Goal: Use online tool/utility: Utilize a website feature to perform a specific function

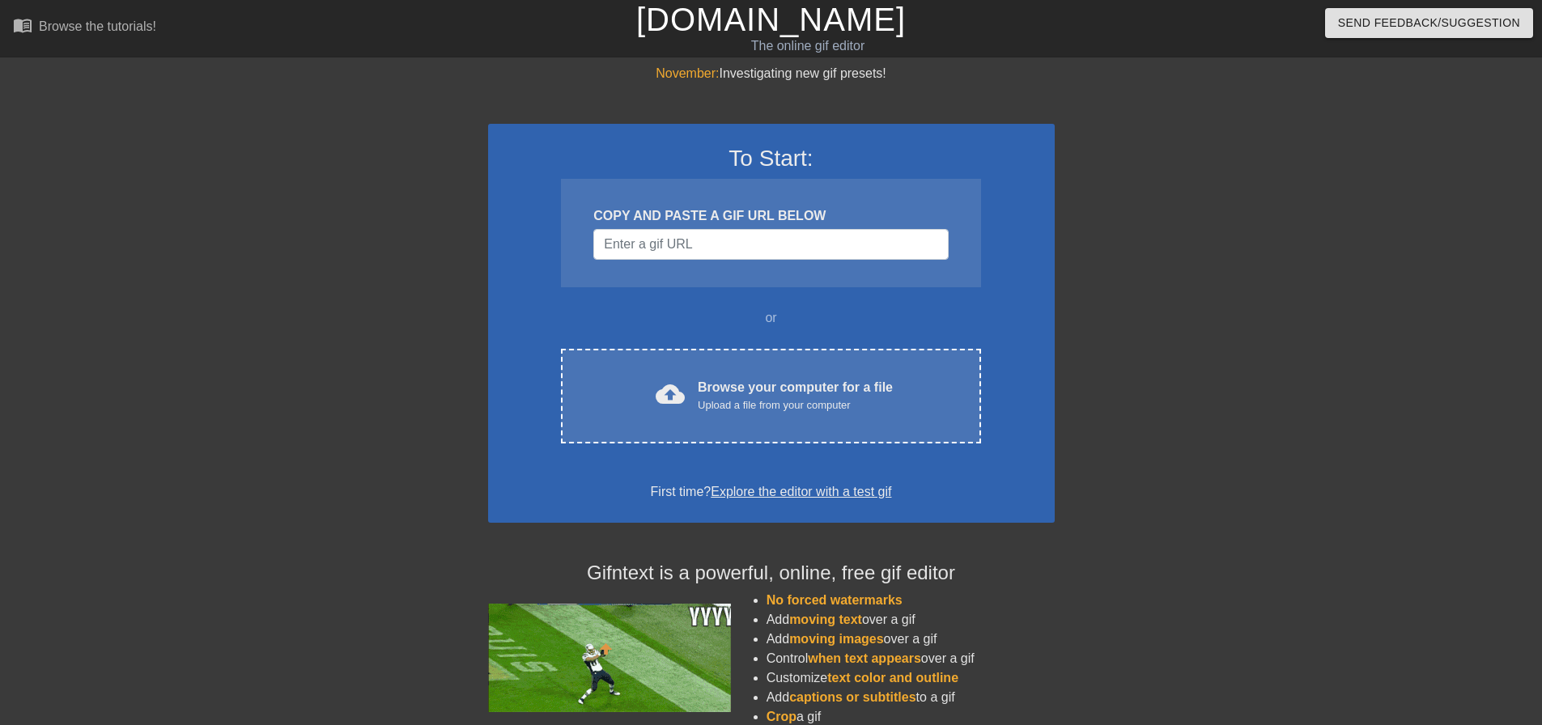
click at [814, 226] on div "COPY AND PASTE A GIF URL BELOW" at bounding box center [770, 233] width 419 height 108
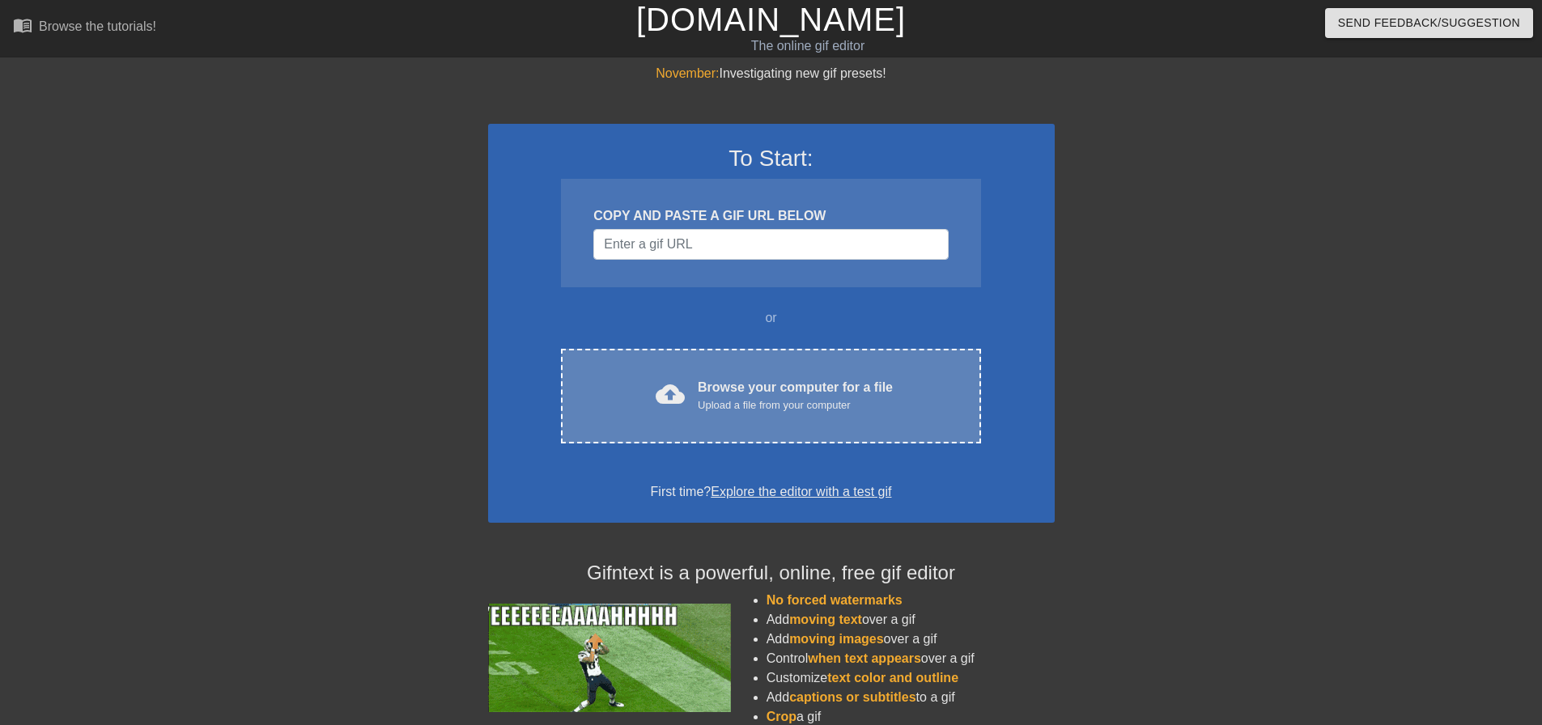
click at [840, 416] on div "cloud_upload Browse your computer for a file Upload a file from your computer C…" at bounding box center [770, 396] width 419 height 95
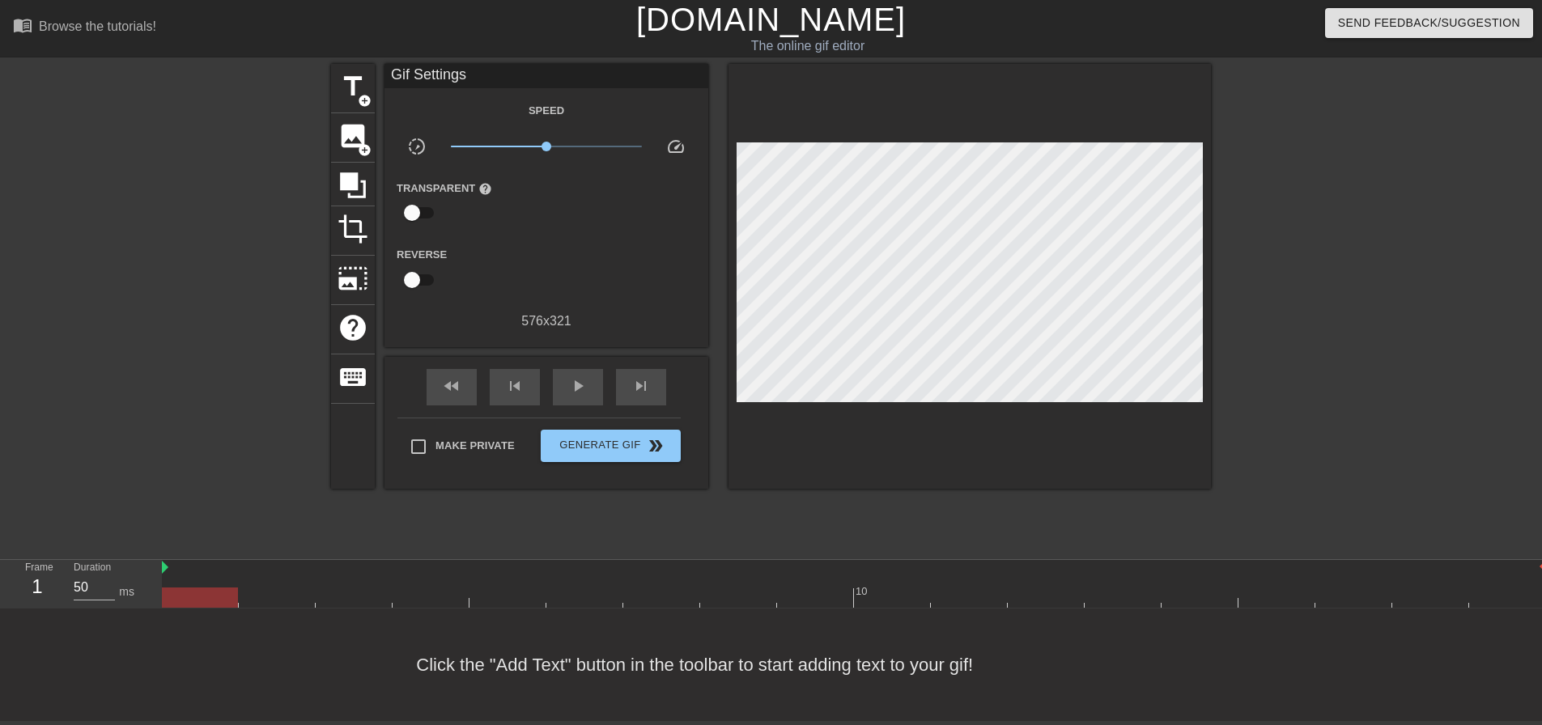
drag, startPoint x: 198, startPoint y: 597, endPoint x: 134, endPoint y: 555, distance: 76.6
click at [134, 555] on div "menu_book Browse the tutorials! [DOMAIN_NAME] The online gif editor Send Feedba…" at bounding box center [771, 360] width 1542 height 721
click at [569, 389] on span "play_arrow" at bounding box center [577, 385] width 19 height 19
drag, startPoint x: 523, startPoint y: 627, endPoint x: 462, endPoint y: 615, distance: 61.9
click at [521, 626] on div "Click the "Add Text" button in the toolbar to start adding text to your gif!" at bounding box center [771, 665] width 1542 height 113
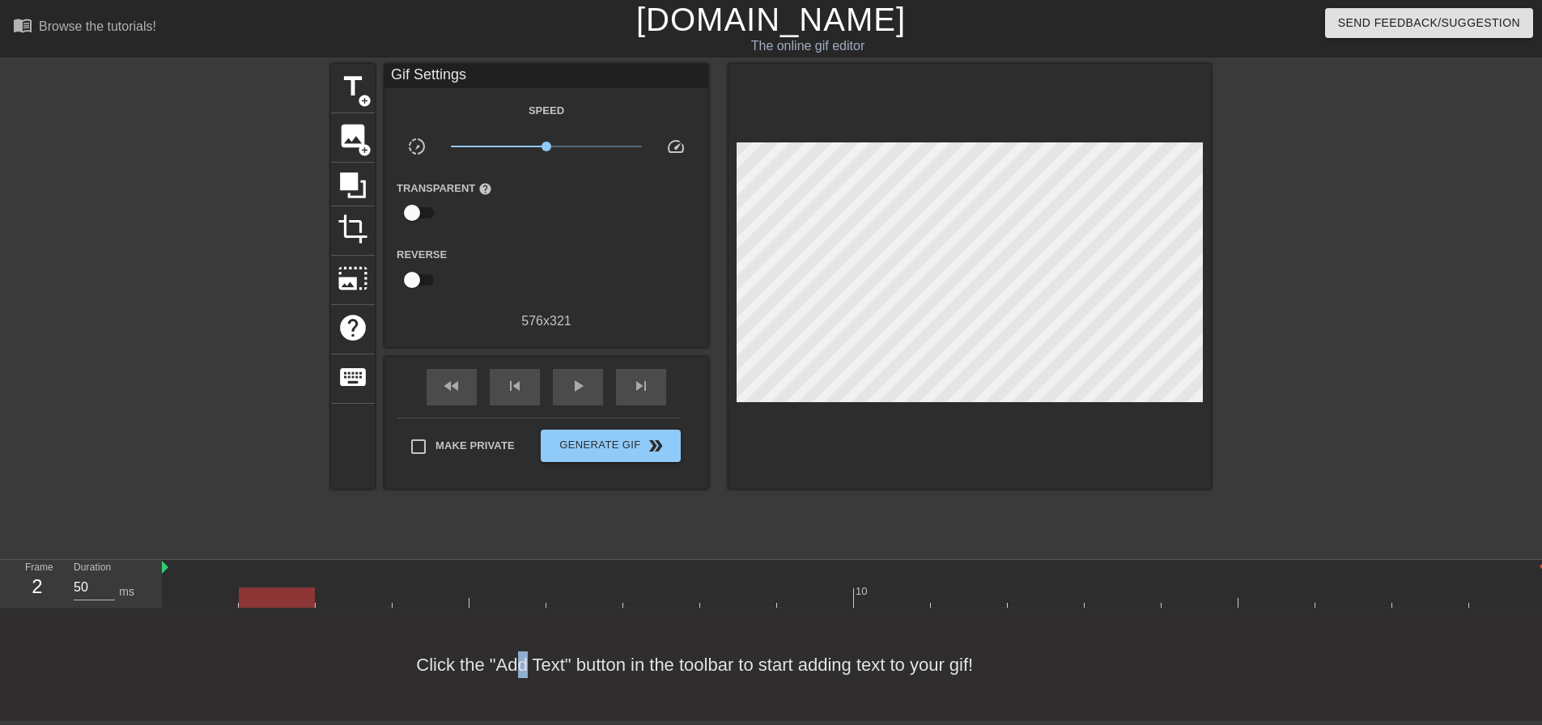
drag, startPoint x: 272, startPoint y: 589, endPoint x: 278, endPoint y: 504, distance: 86.0
click at [278, 504] on div "menu_book Browse the tutorials! [DOMAIN_NAME] The online gif editor Send Feedba…" at bounding box center [771, 360] width 1542 height 721
click at [359, 133] on span "image" at bounding box center [353, 136] width 31 height 31
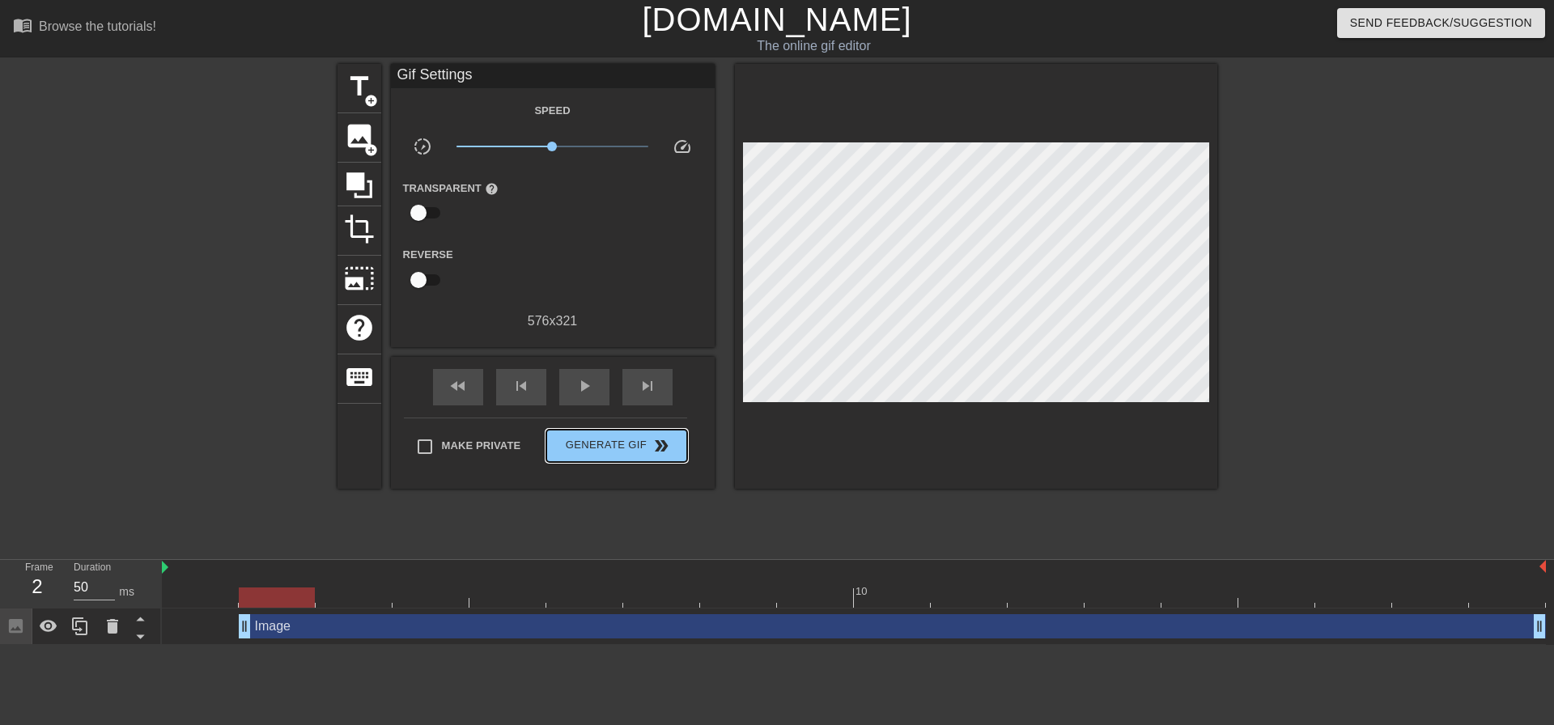
drag, startPoint x: 584, startPoint y: 420, endPoint x: 403, endPoint y: 450, distance: 183.0
click at [308, 432] on div "title add_circle image add_circle crop photo_size_select_large help keyboard Gi…" at bounding box center [777, 307] width 1554 height 486
click at [408, 440] on input "Make Private" at bounding box center [425, 447] width 34 height 34
checkbox input "true"
click at [351, 141] on span "image" at bounding box center [359, 136] width 31 height 31
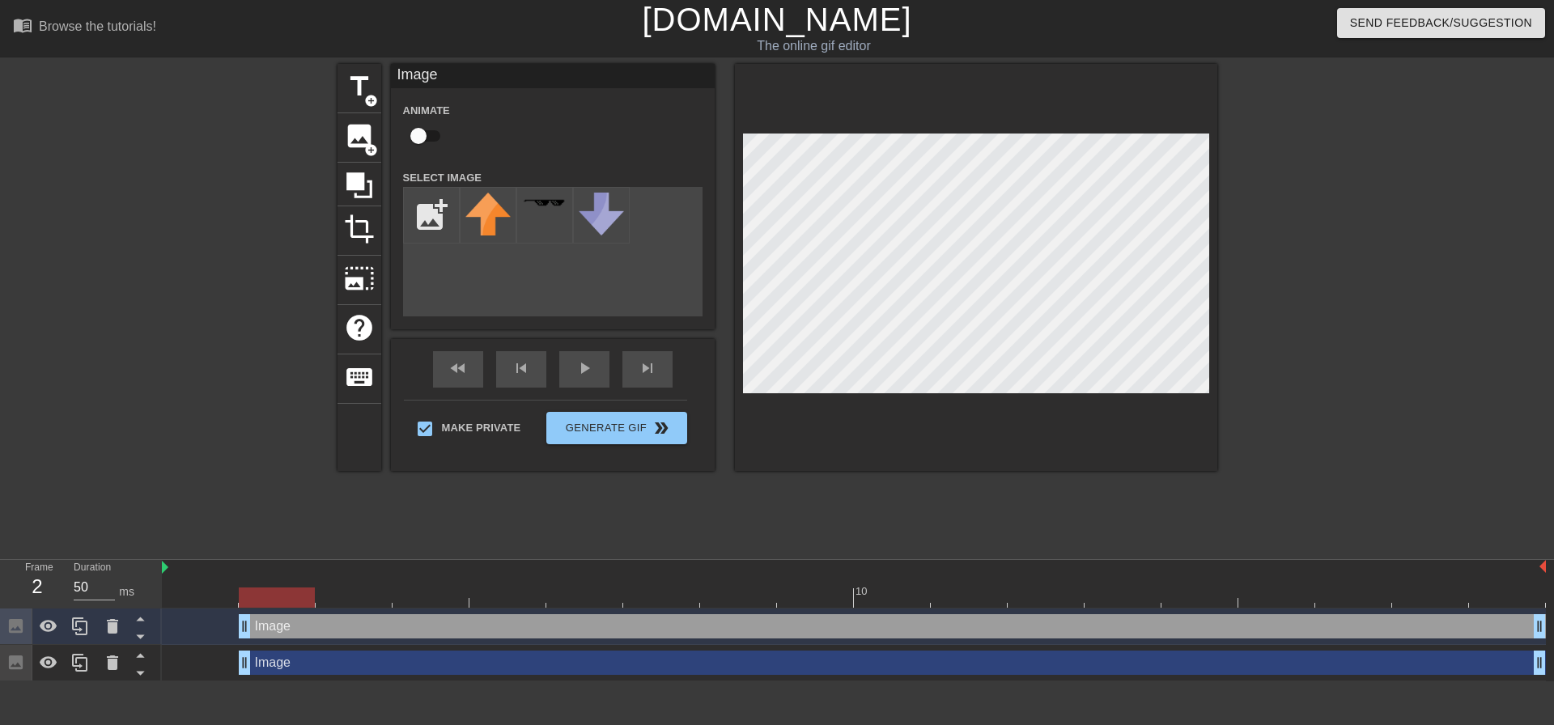
click at [421, 638] on div "Image drag_handle drag_handle" at bounding box center [892, 626] width 1307 height 24
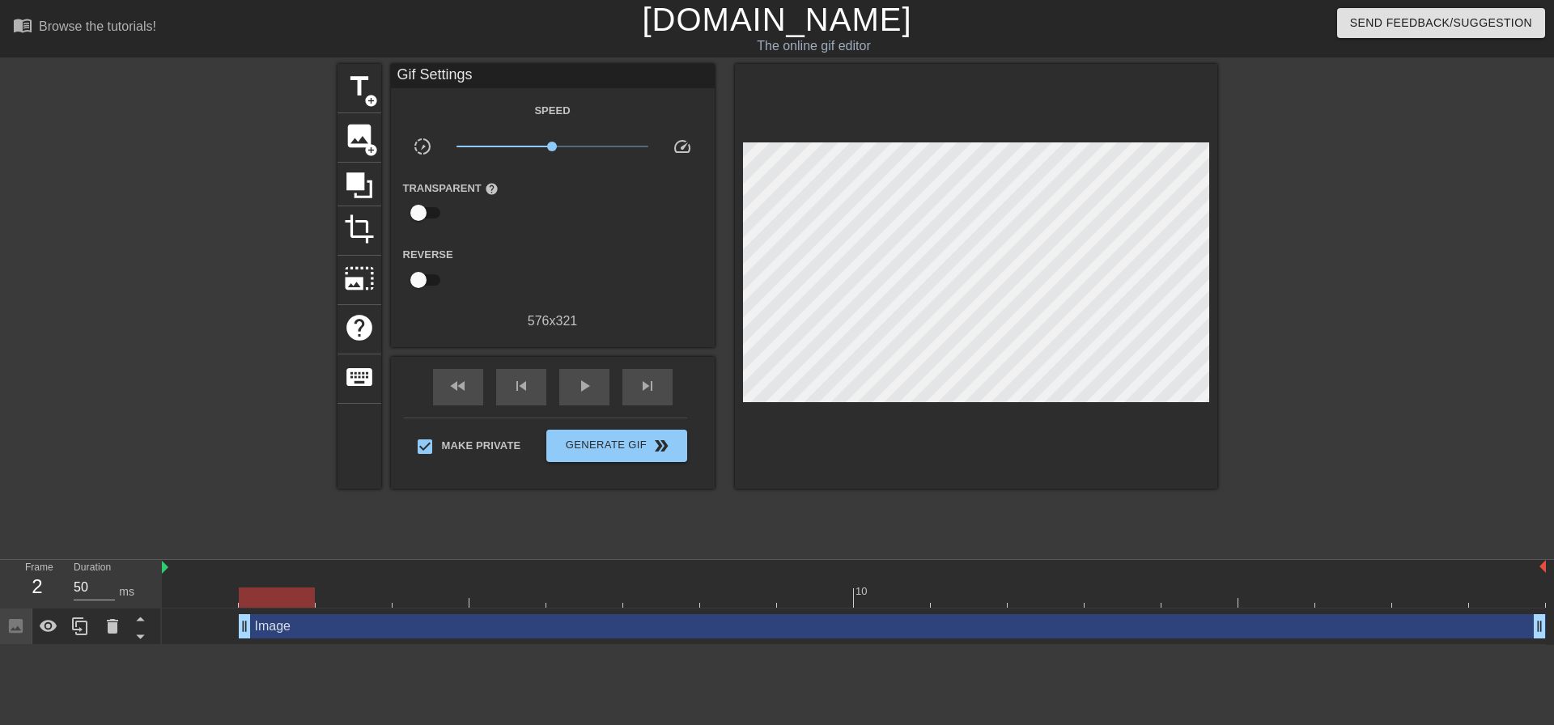
click at [395, 640] on div "Image drag_handle drag_handle" at bounding box center [854, 627] width 1384 height 36
click at [370, 629] on div "Image drag_handle drag_handle" at bounding box center [892, 626] width 1307 height 24
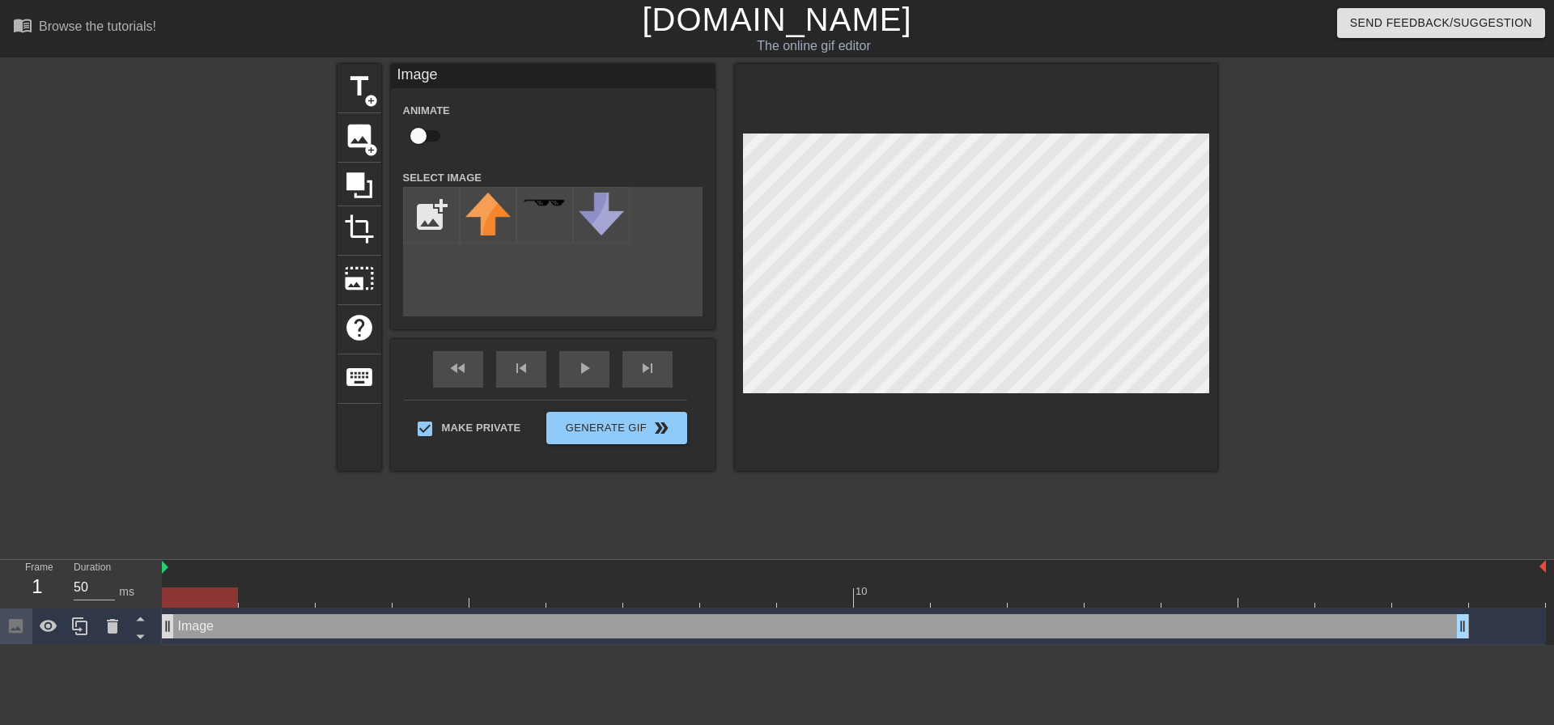
drag, startPoint x: 274, startPoint y: 629, endPoint x: 170, endPoint y: 635, distance: 103.8
click at [170, 635] on div "Image drag_handle drag_handle" at bounding box center [815, 626] width 1307 height 24
drag, startPoint x: 1464, startPoint y: 627, endPoint x: 1554, endPoint y: 631, distance: 89.9
click at [1541, 631] on div "Image drag_handle drag_handle" at bounding box center [858, 627] width 1392 height 36
click at [435, 222] on input "file" at bounding box center [431, 215] width 55 height 55
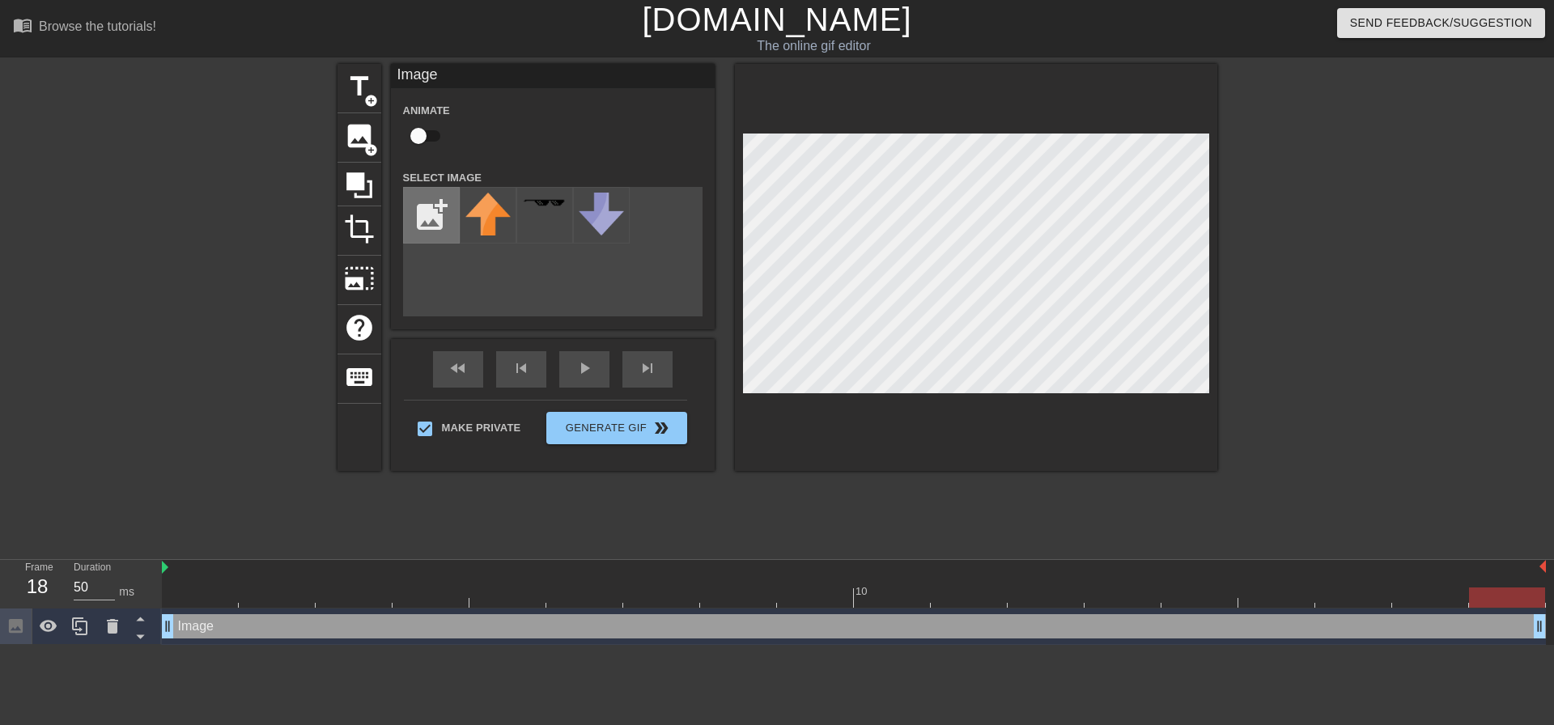
type input "C:\fakepath\shittycroppedanniepfp.png"
click at [494, 206] on img at bounding box center [487, 215] width 45 height 45
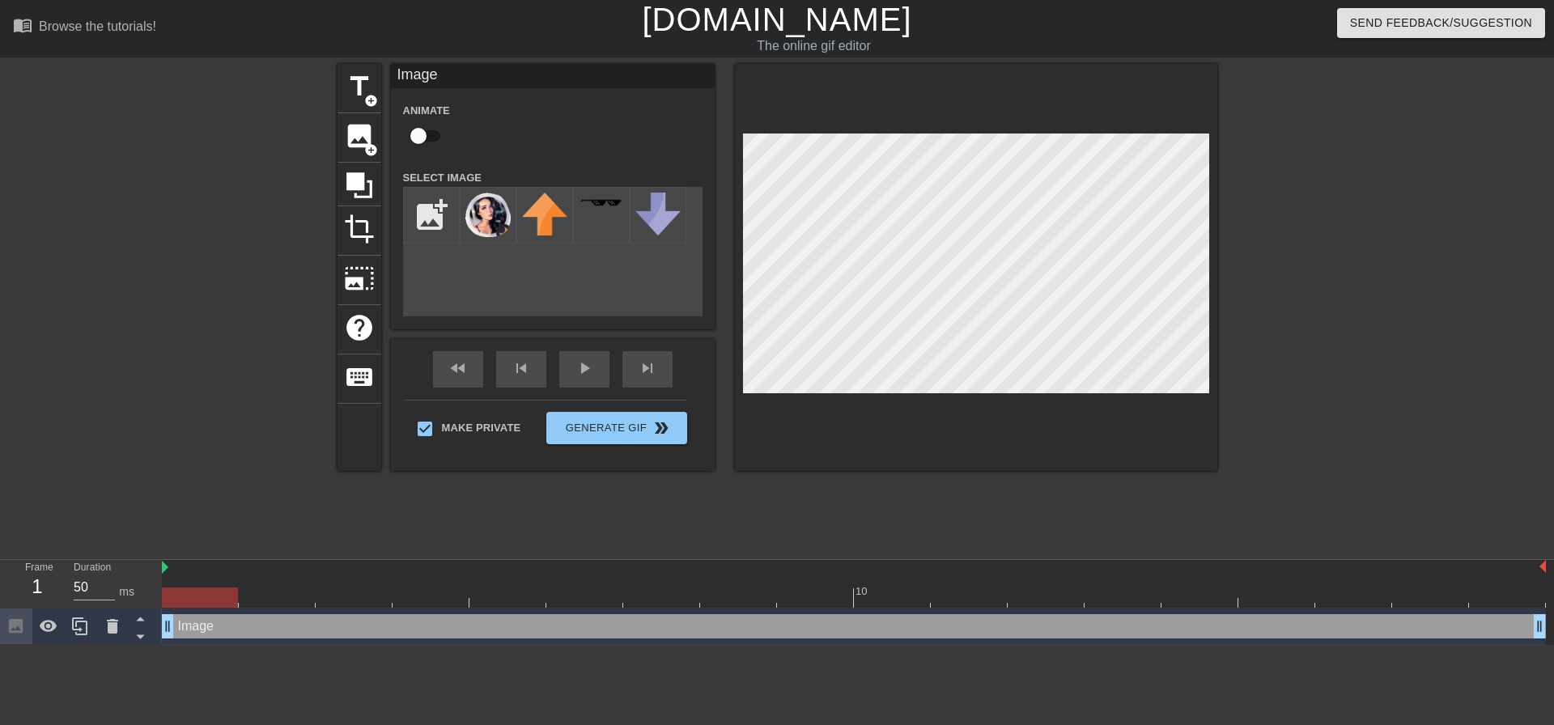
drag, startPoint x: 1202, startPoint y: 634, endPoint x: 296, endPoint y: 656, distance: 906.2
click at [364, 645] on html "menu_book Browse the tutorials! [DOMAIN_NAME] The online gif editor Send Feedba…" at bounding box center [777, 322] width 1554 height 645
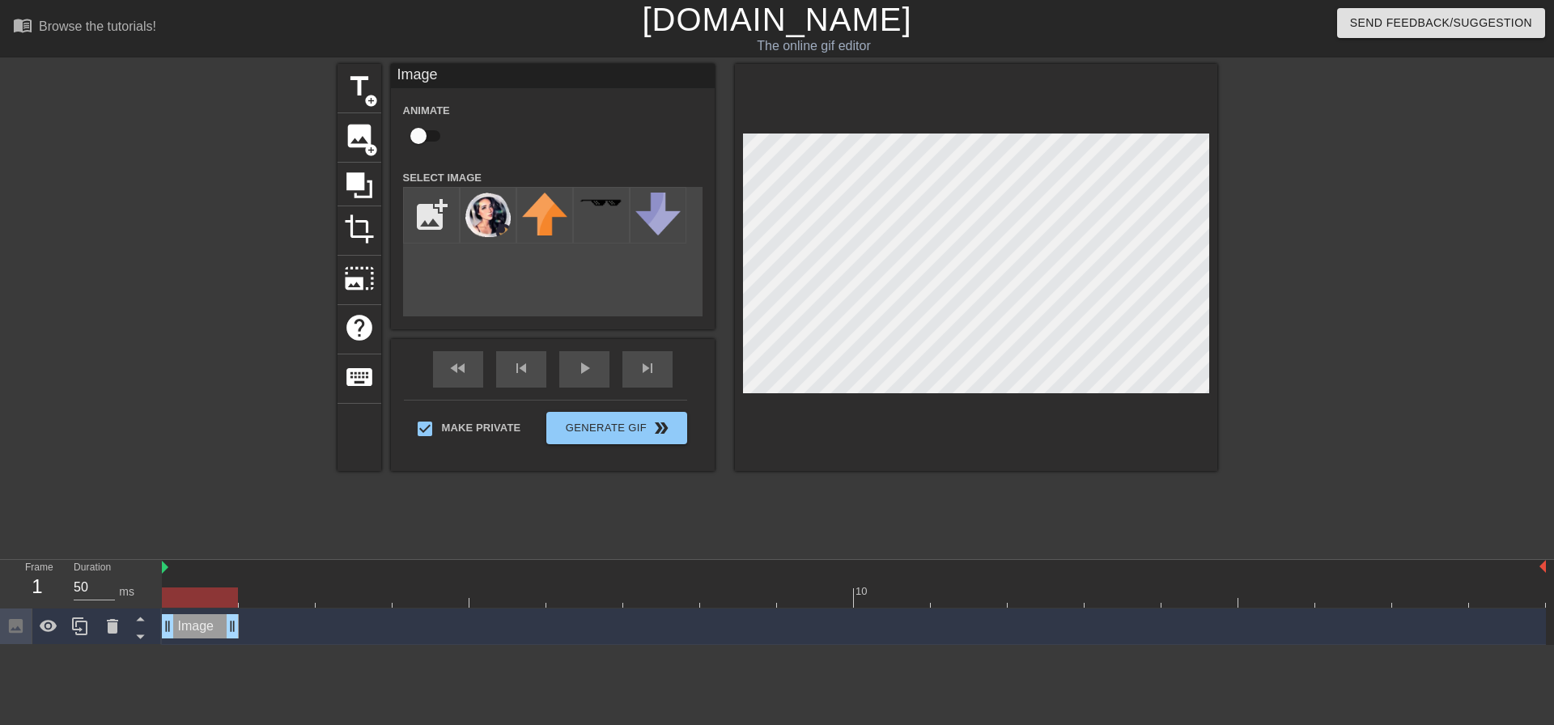
drag, startPoint x: 1538, startPoint y: 623, endPoint x: 220, endPoint y: 614, distance: 1318.0
click at [220, 614] on div "Image drag_handle drag_handle" at bounding box center [854, 627] width 1384 height 36
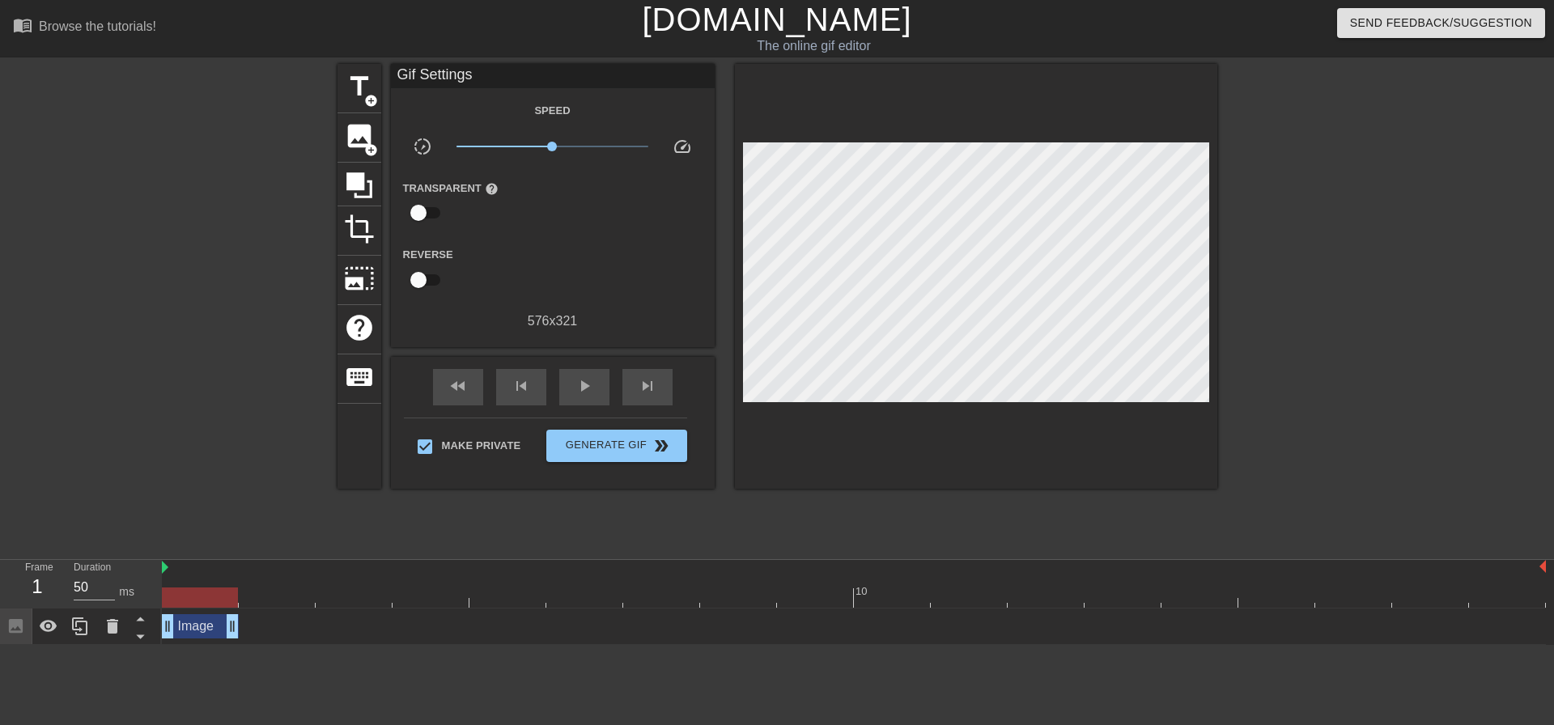
click at [289, 631] on div "Image drag_handle drag_handle" at bounding box center [854, 626] width 1384 height 24
click at [256, 599] on div at bounding box center [854, 598] width 1384 height 20
click at [359, 141] on span "image" at bounding box center [359, 136] width 31 height 31
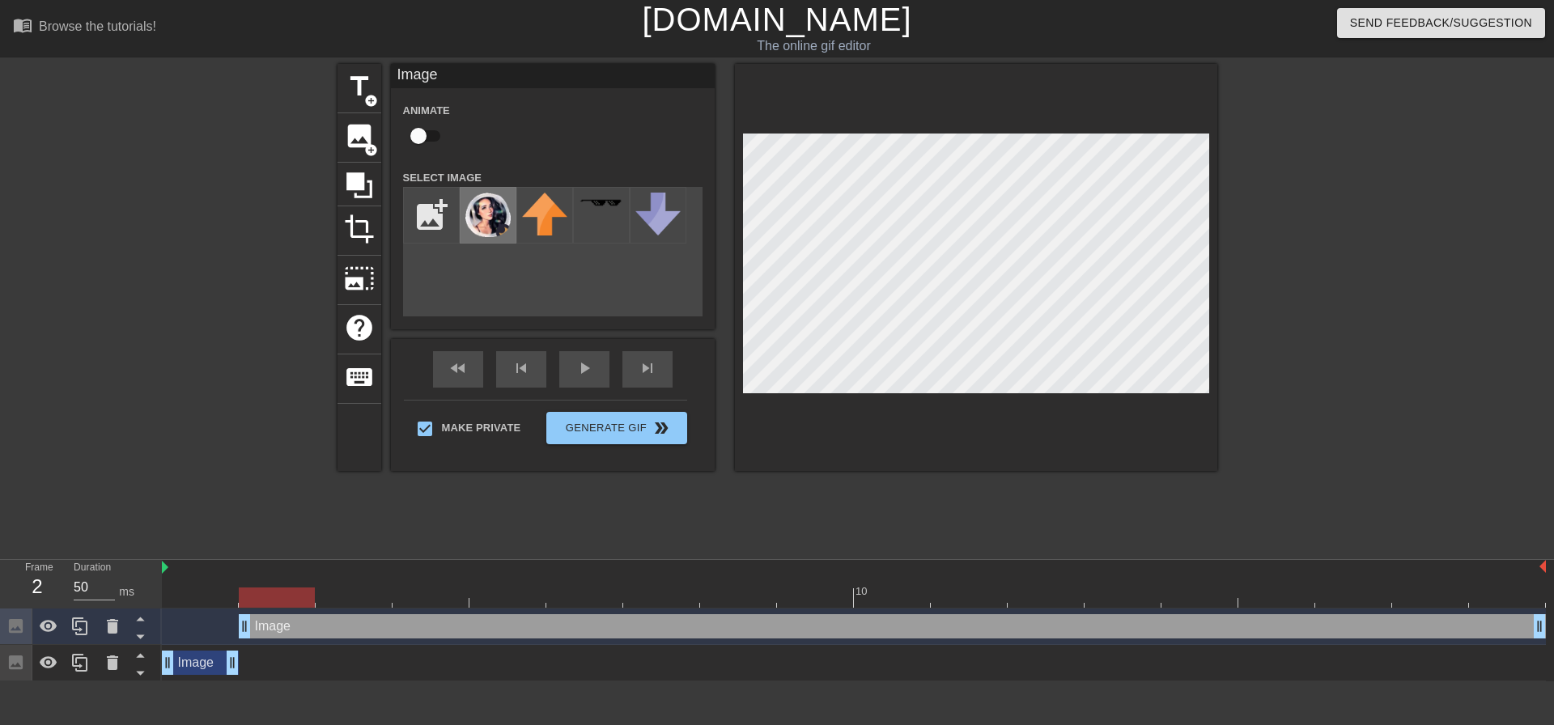
click at [495, 214] on img at bounding box center [487, 215] width 45 height 45
click at [202, 653] on div "Image drag_handle drag_handle" at bounding box center [200, 663] width 77 height 24
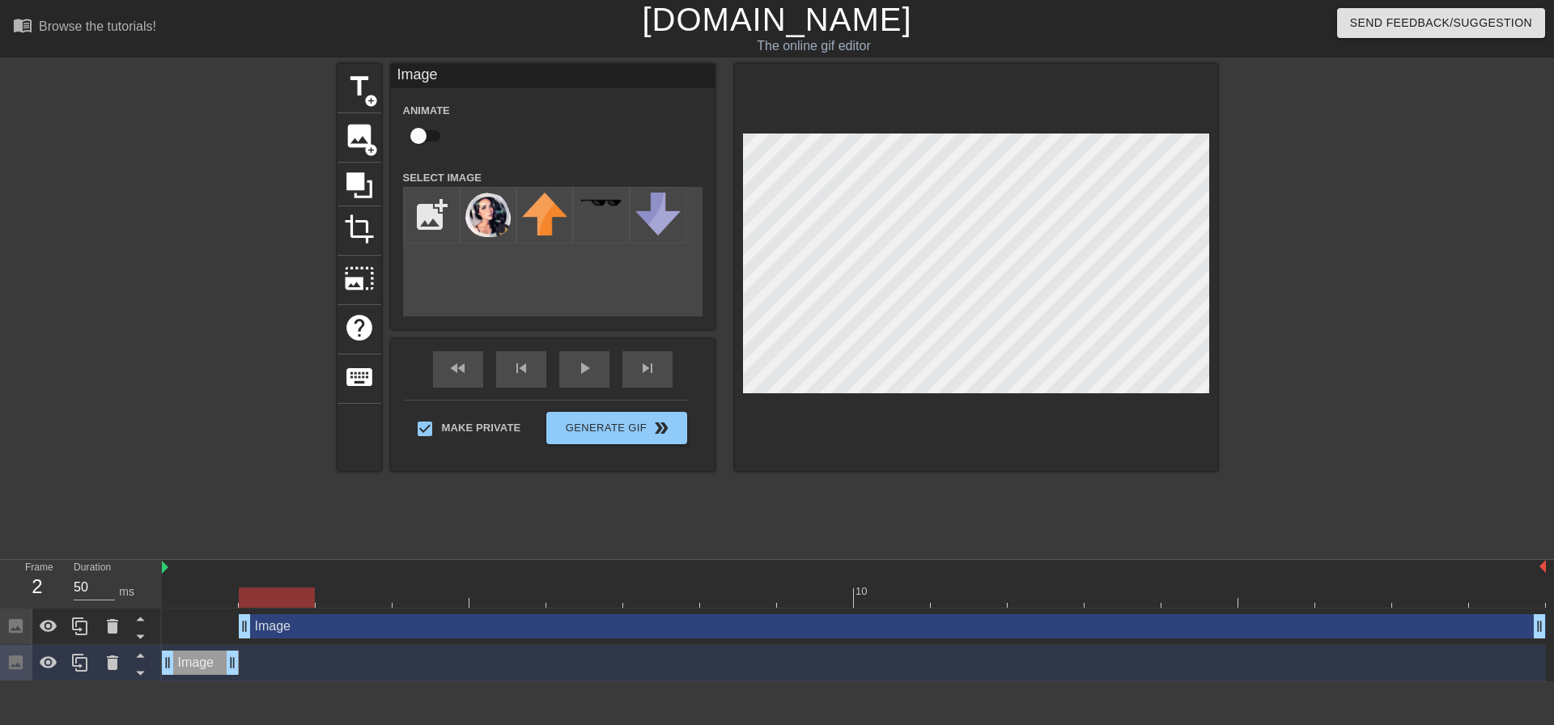
click at [322, 633] on div "Image drag_handle drag_handle" at bounding box center [892, 626] width 1307 height 24
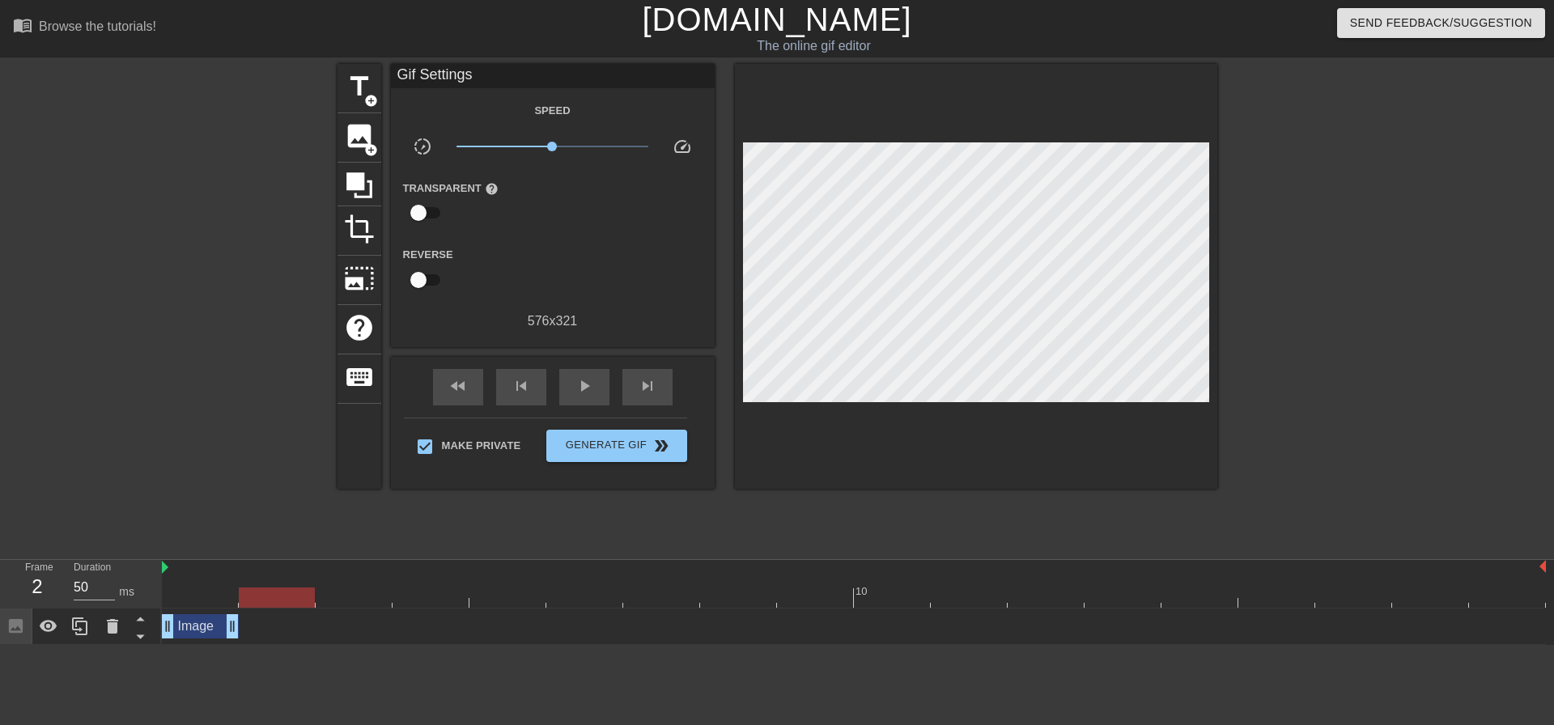
click at [191, 628] on div "Image drag_handle drag_handle" at bounding box center [200, 626] width 77 height 24
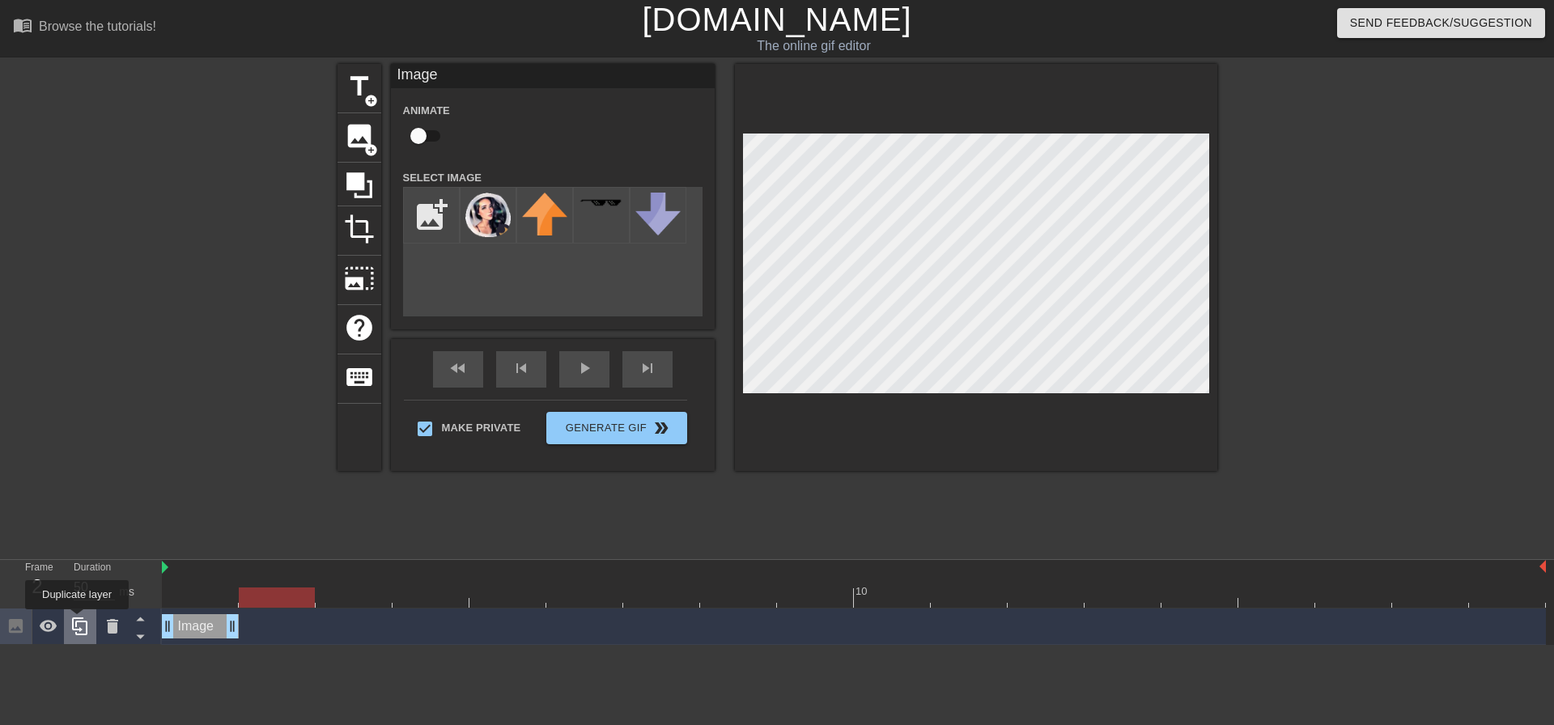
click at [77, 621] on icon at bounding box center [79, 626] width 19 height 19
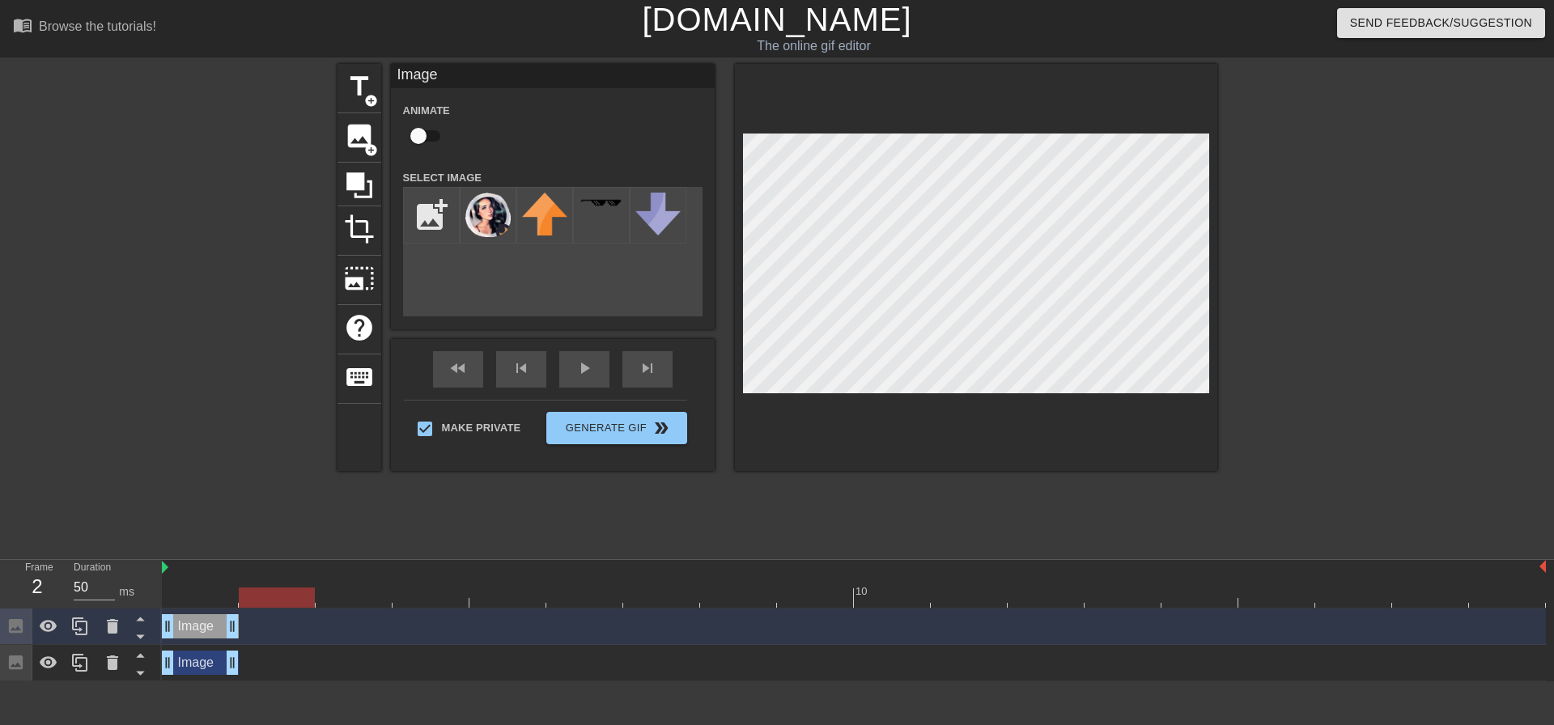
click at [1516, 590] on div at bounding box center [854, 598] width 1384 height 20
click at [70, 626] on div at bounding box center [80, 627] width 32 height 36
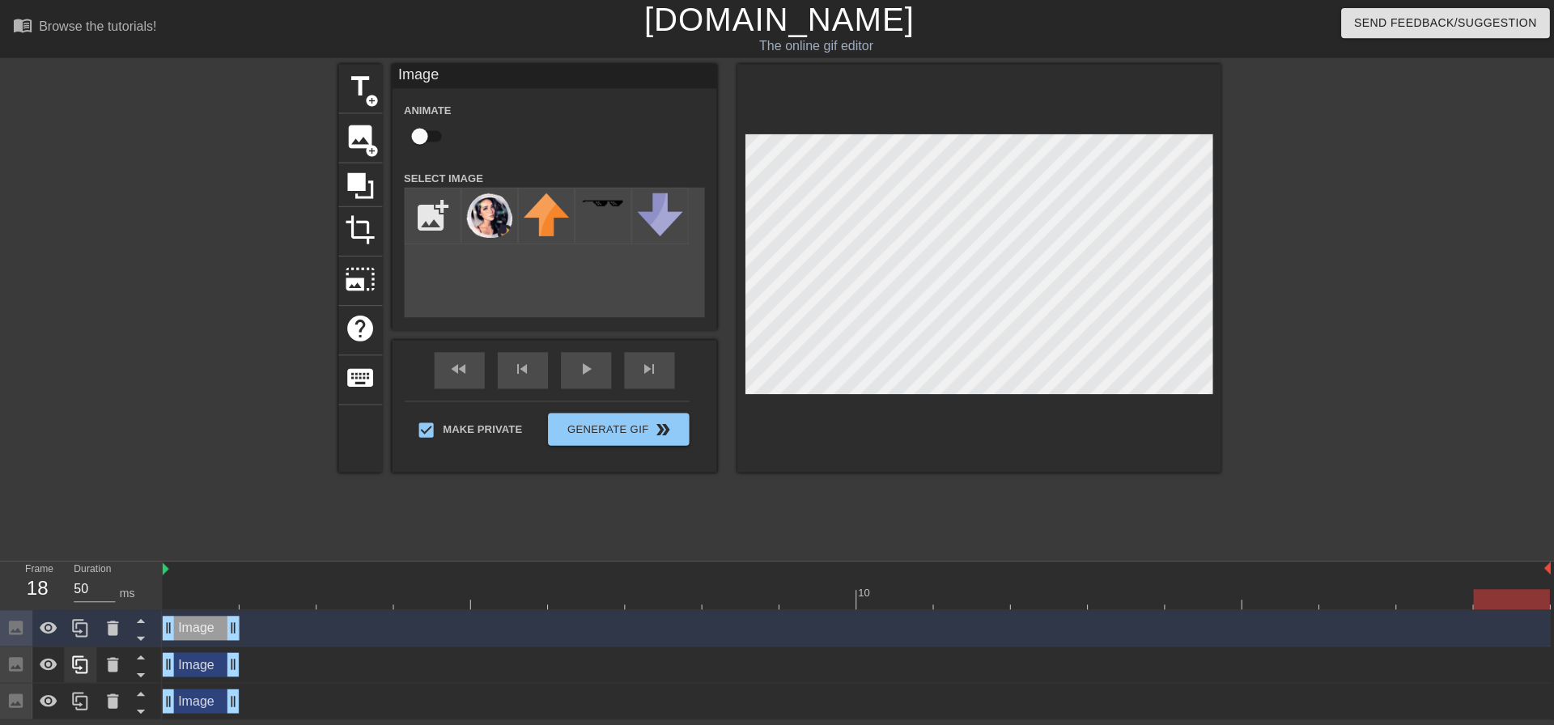
click at [70, 626] on div at bounding box center [80, 627] width 32 height 36
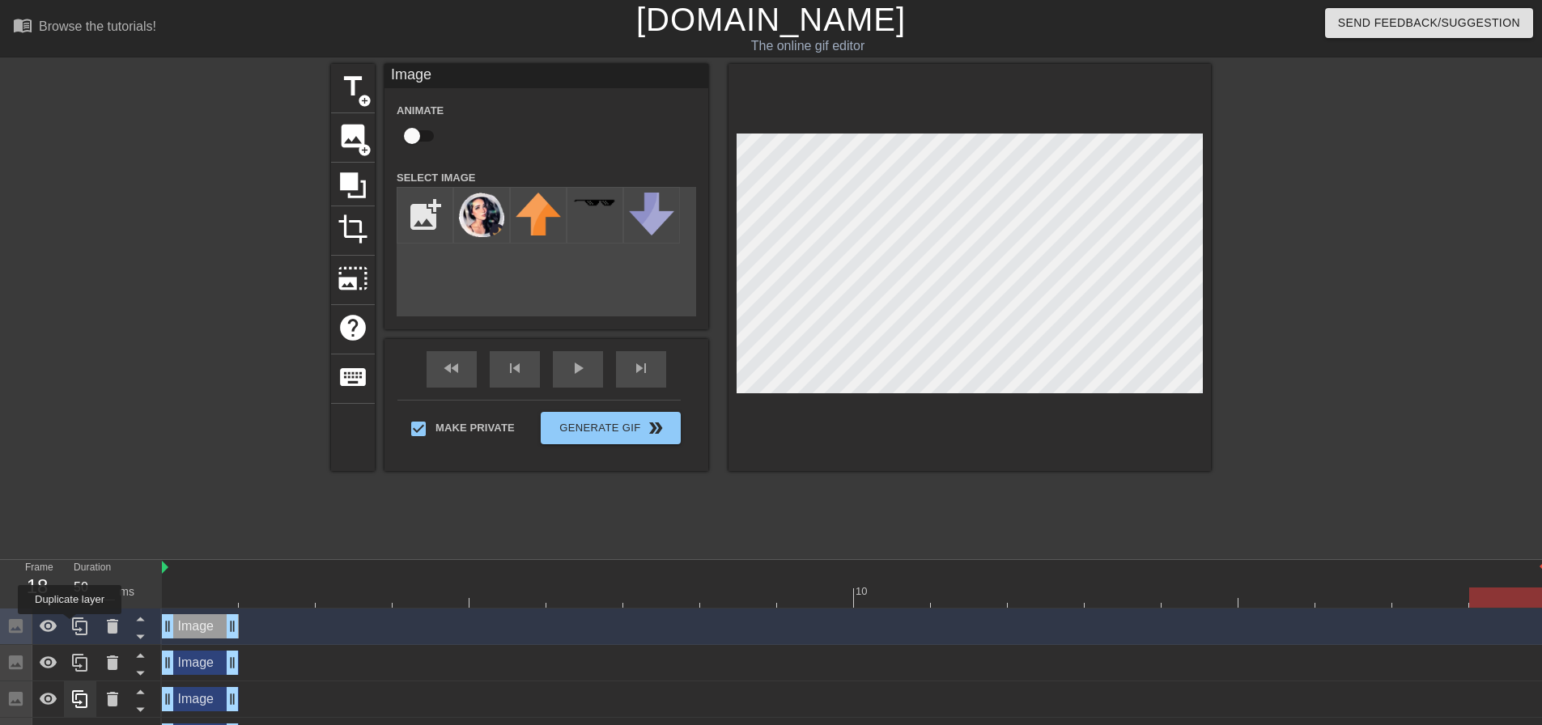
click at [70, 626] on div at bounding box center [80, 627] width 32 height 36
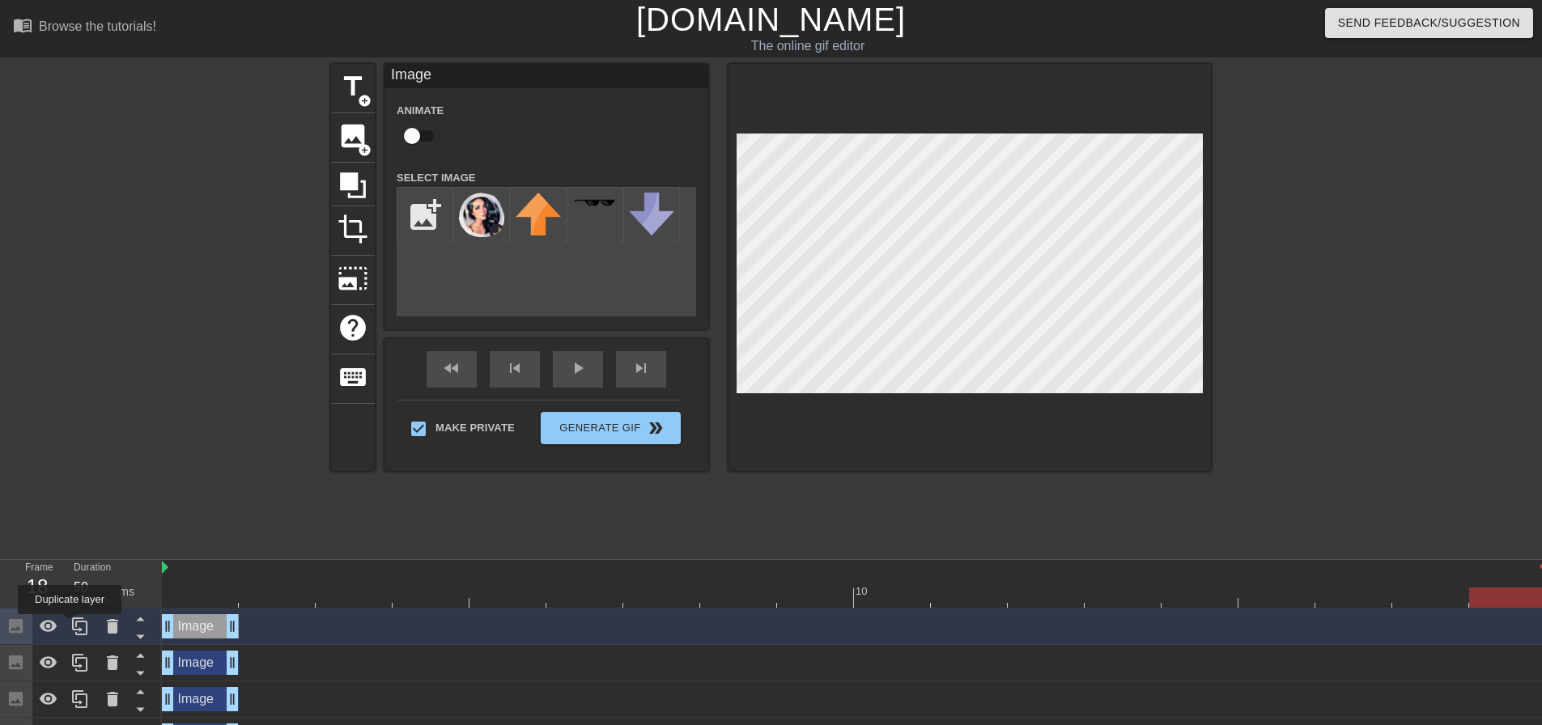
click at [70, 626] on div at bounding box center [80, 627] width 32 height 36
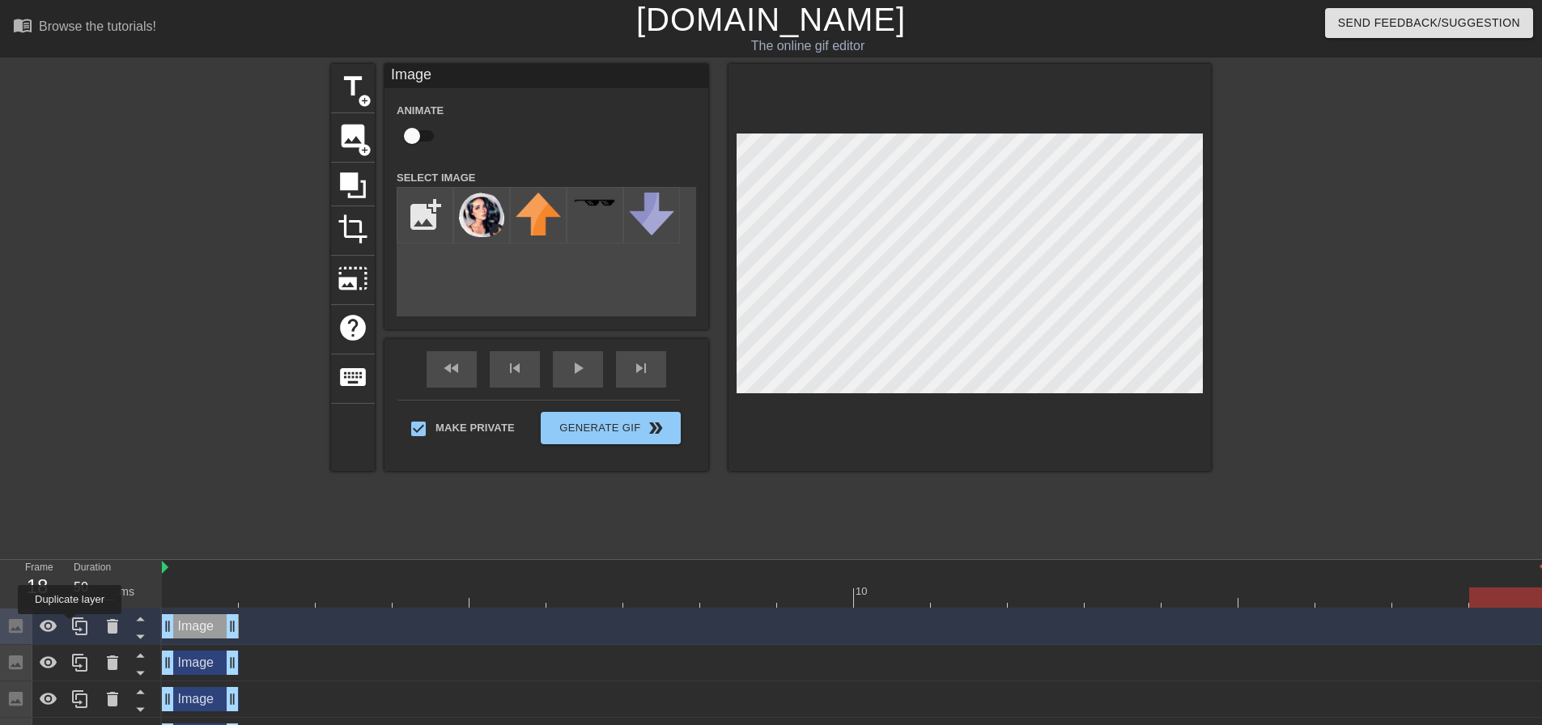
click at [70, 626] on div at bounding box center [80, 627] width 32 height 36
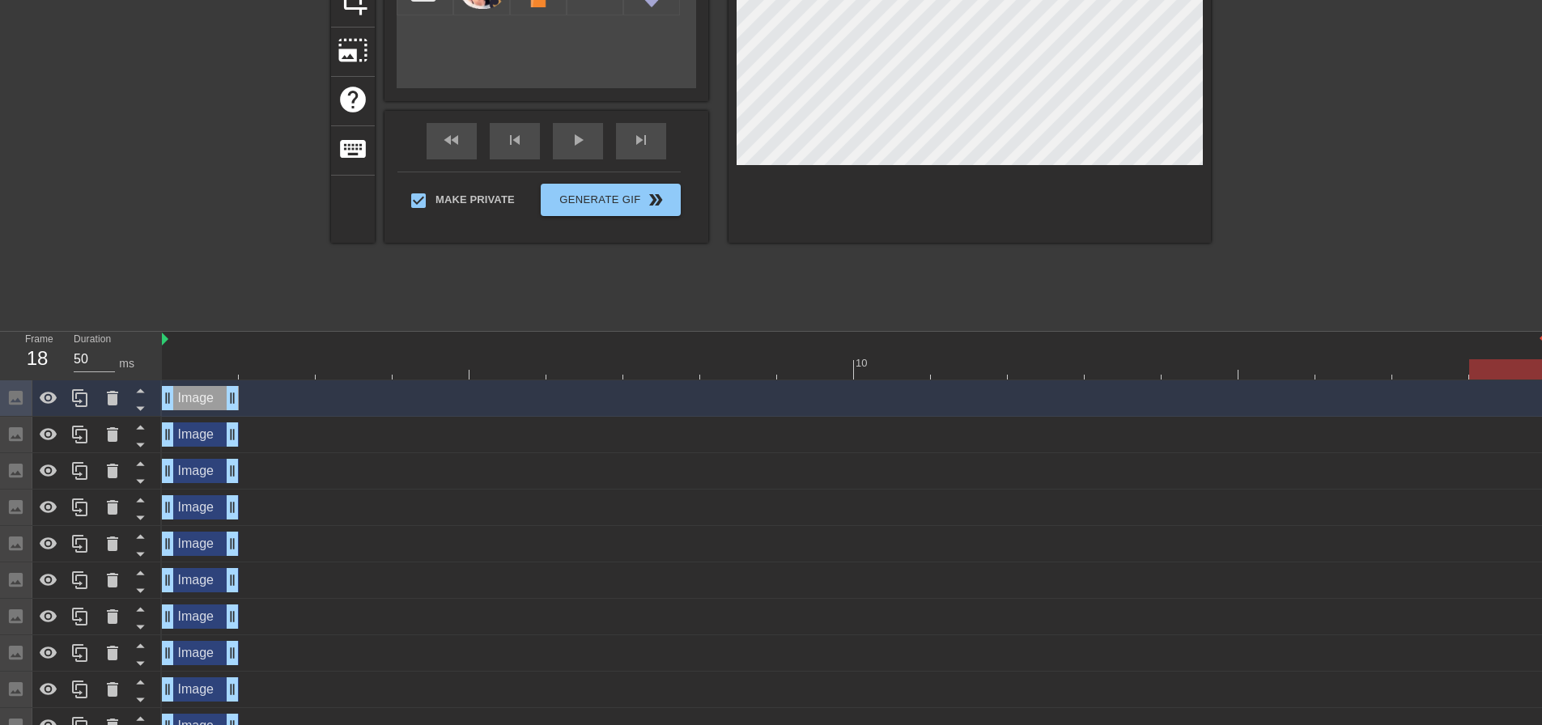
scroll to position [542, 0]
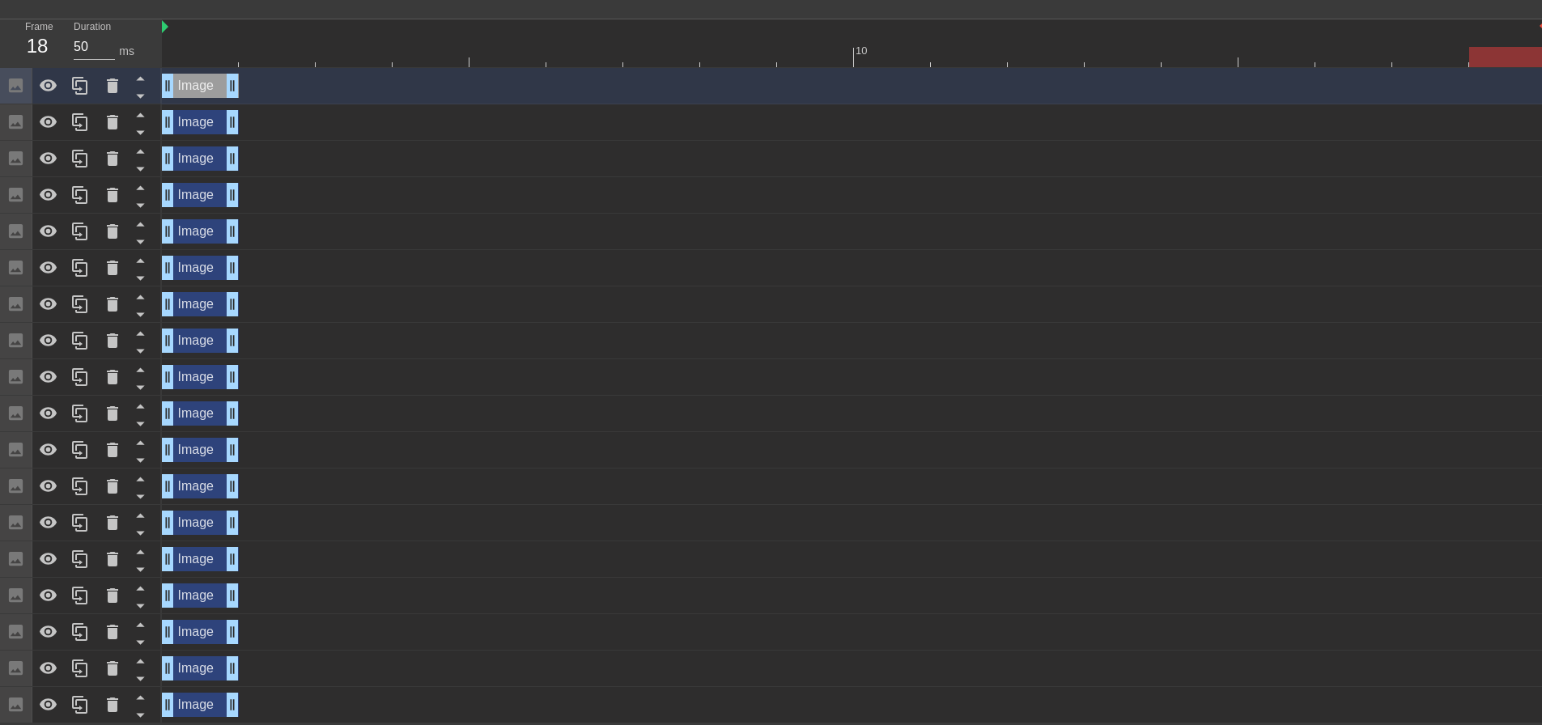
click at [214, 708] on div "Image drag_handle drag_handle" at bounding box center [200, 705] width 77 height 24
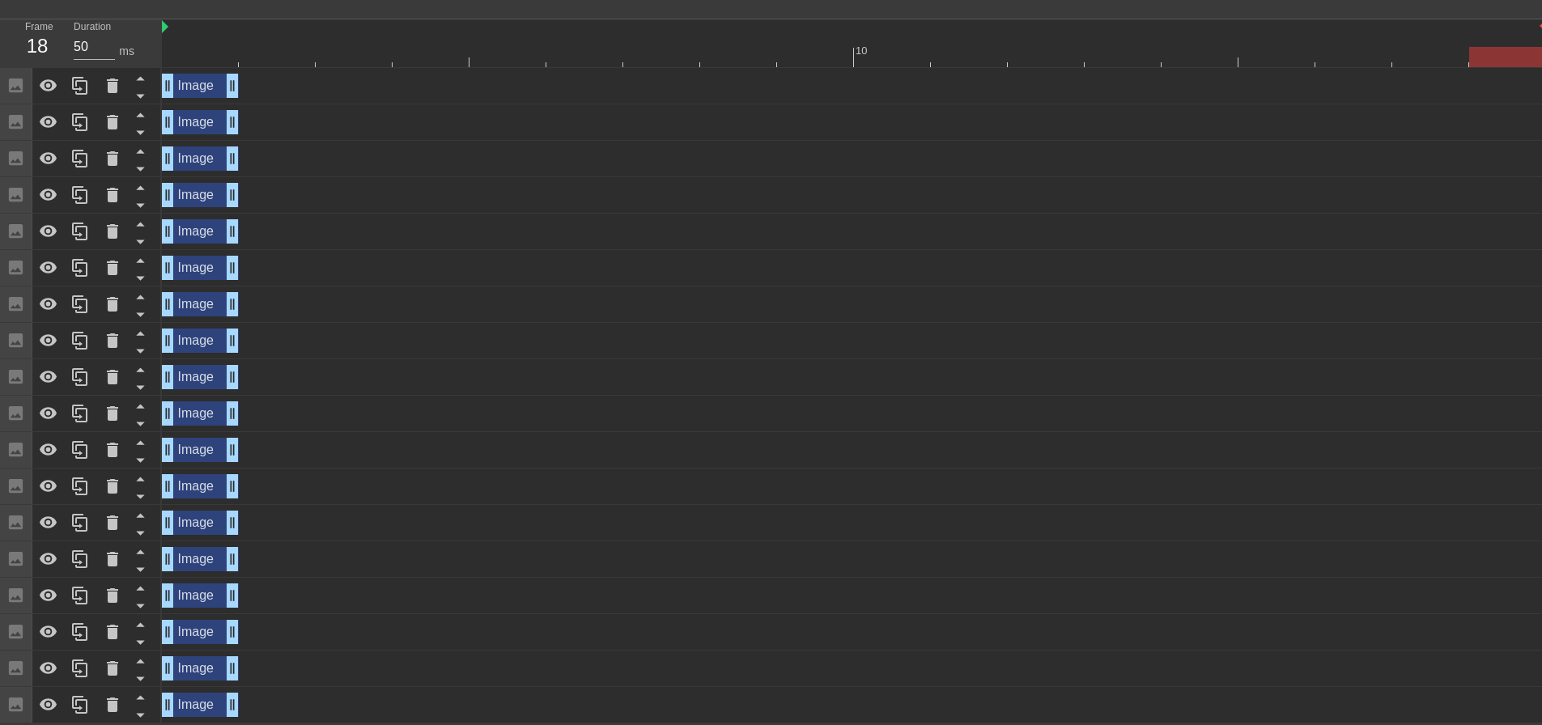
click at [201, 679] on div "Image drag_handle drag_handle" at bounding box center [854, 669] width 1384 height 36
click at [198, 668] on div "Image drag_handle drag_handle" at bounding box center [200, 669] width 77 height 24
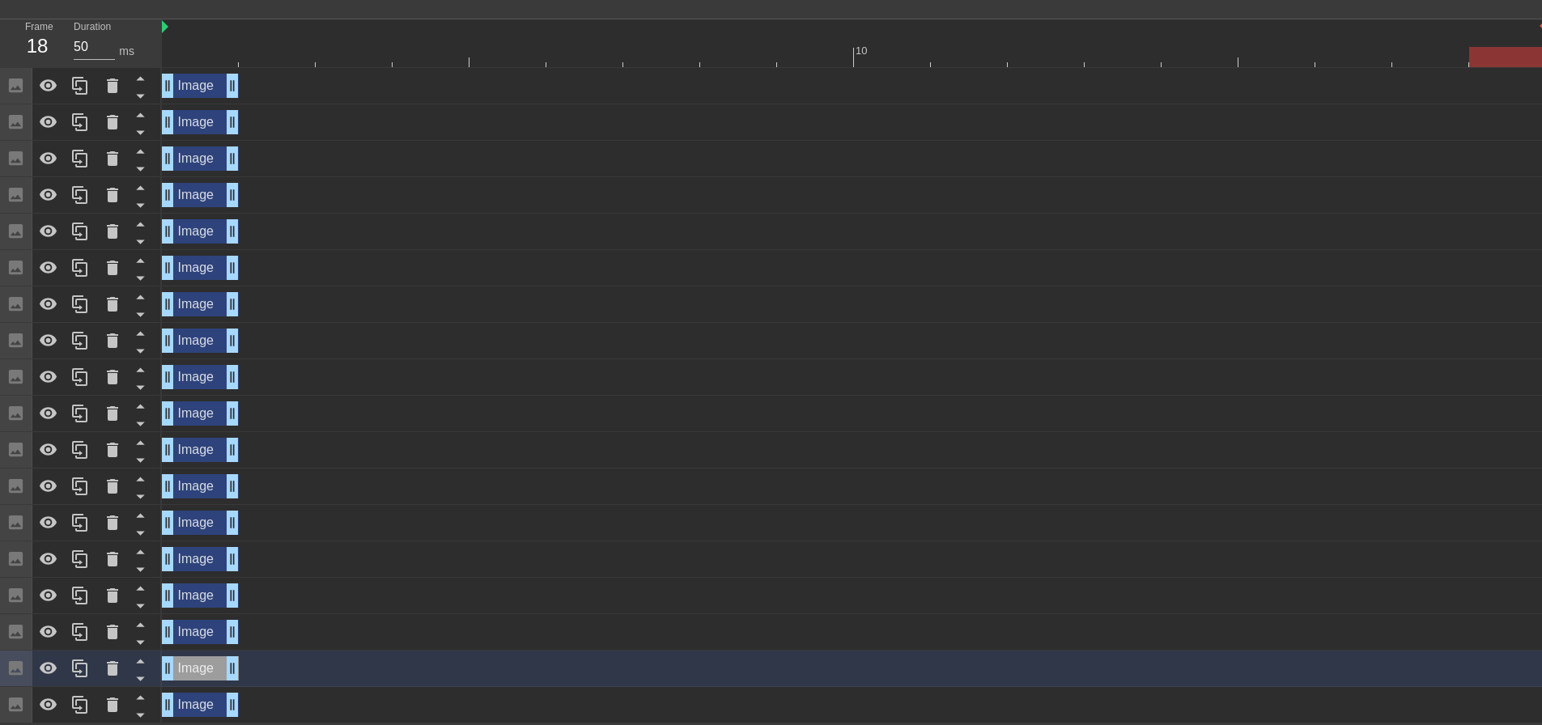
click at [199, 633] on div "Image drag_handle drag_handle" at bounding box center [200, 632] width 77 height 24
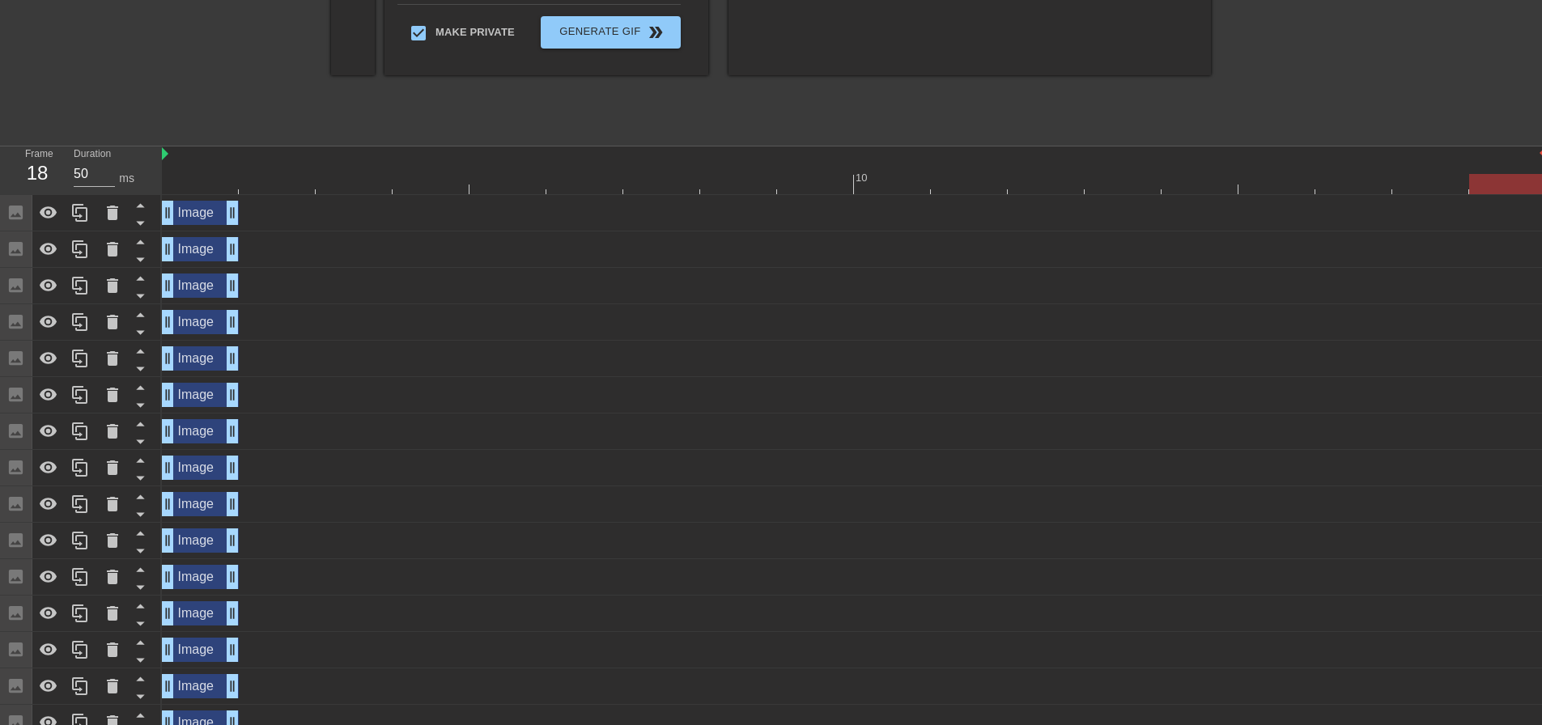
scroll to position [506, 0]
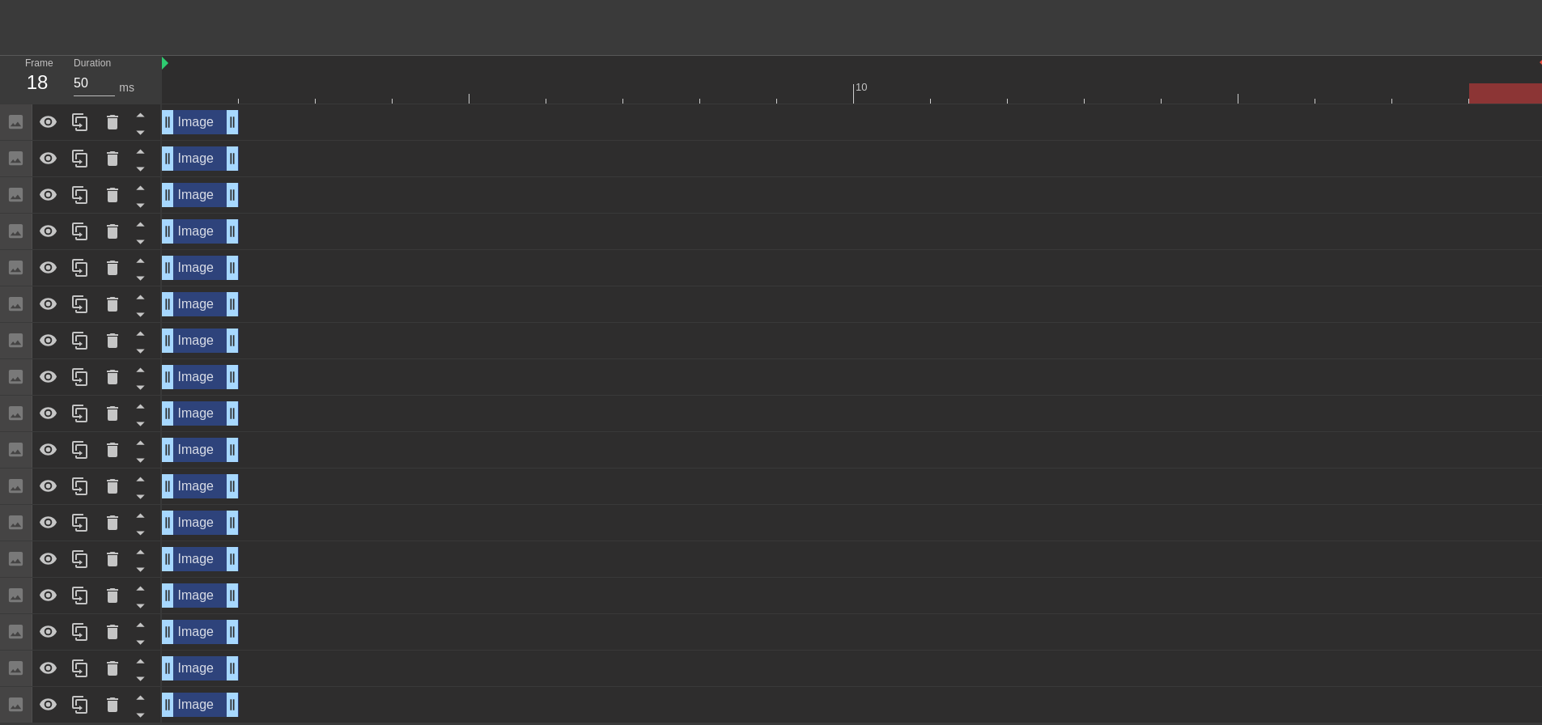
click at [206, 708] on div "Image drag_handle drag_handle" at bounding box center [200, 705] width 77 height 24
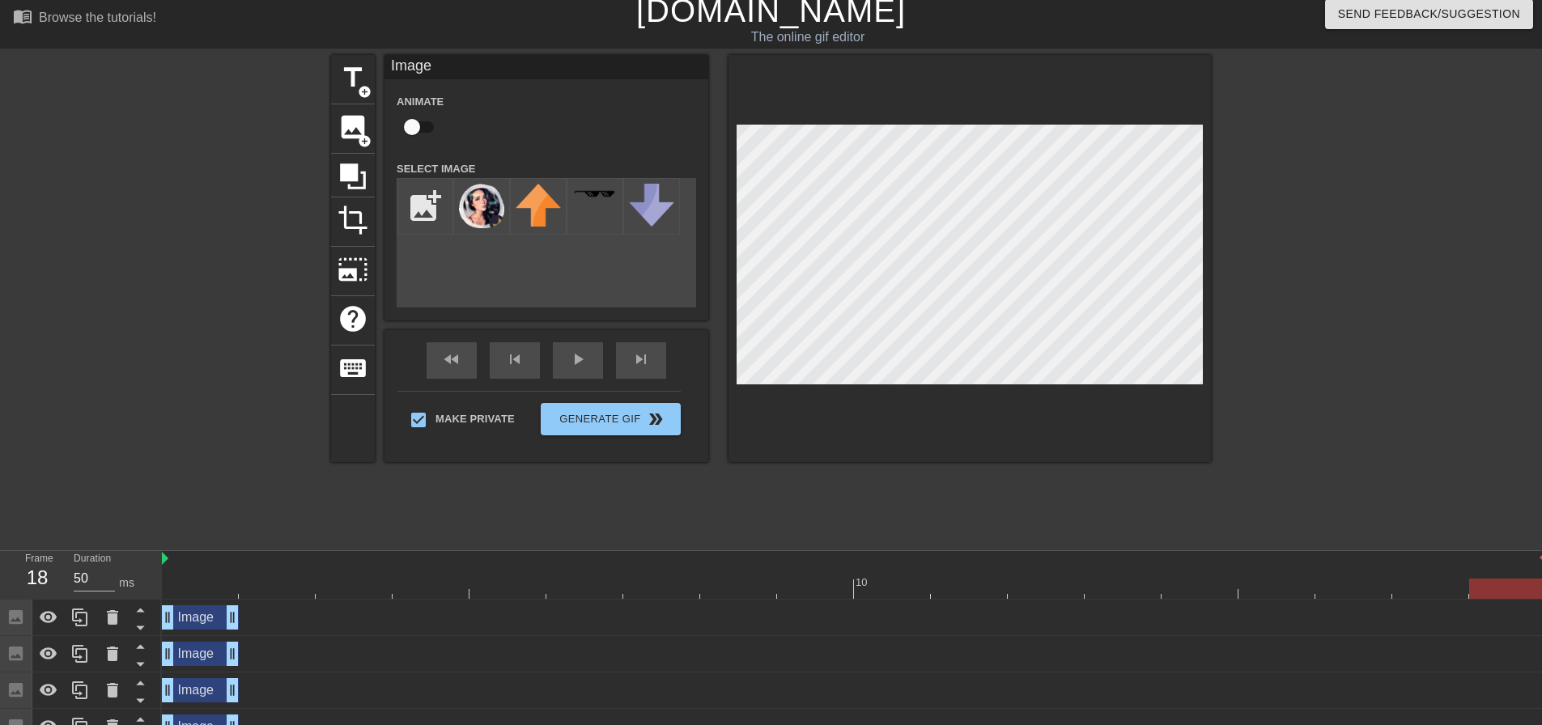
scroll to position [0, 0]
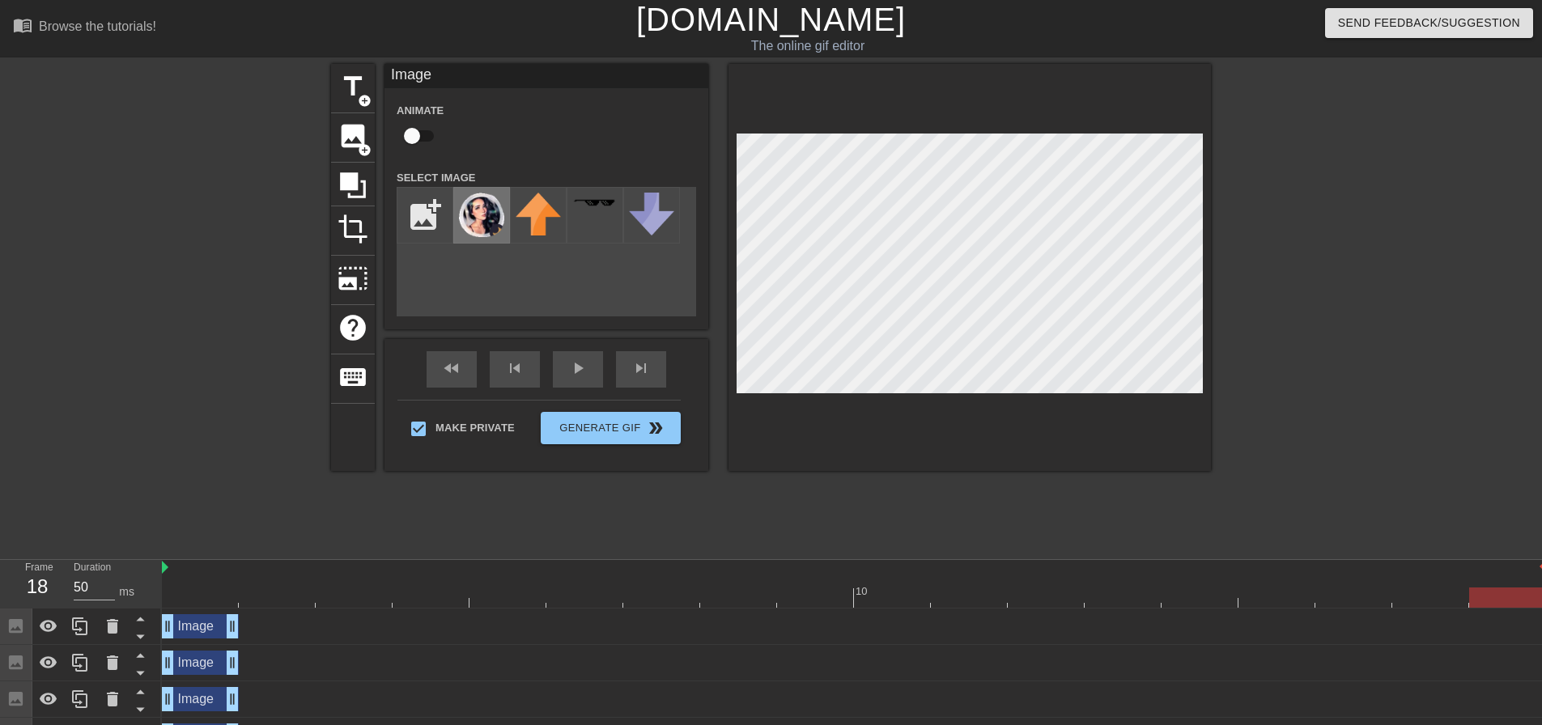
click at [487, 218] on img at bounding box center [481, 215] width 45 height 45
click at [184, 589] on div at bounding box center [854, 598] width 1384 height 20
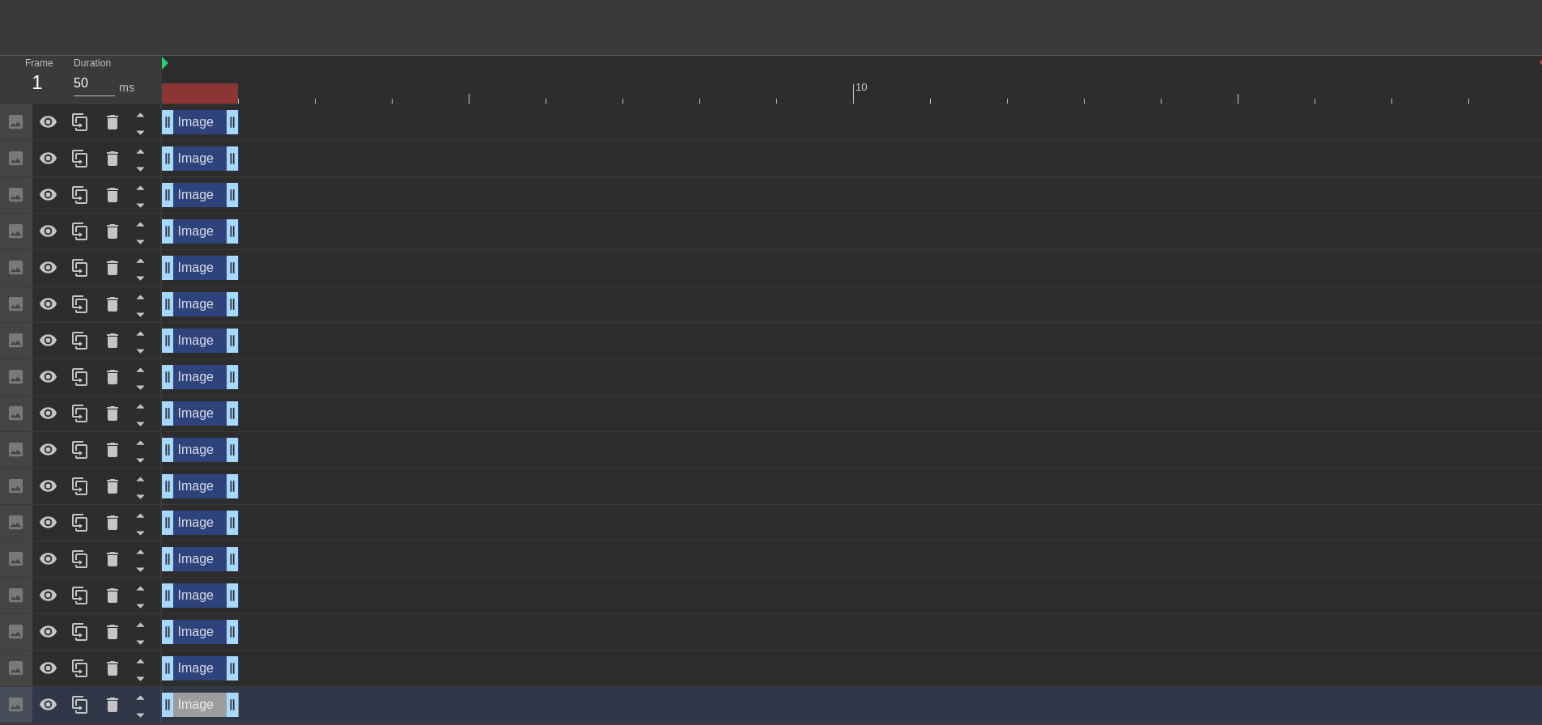
scroll to position [506, 0]
drag, startPoint x: 198, startPoint y: 674, endPoint x: 261, endPoint y: 670, distance: 63.2
click at [261, 670] on div "Image drag_handle drag_handle" at bounding box center [277, 669] width 77 height 24
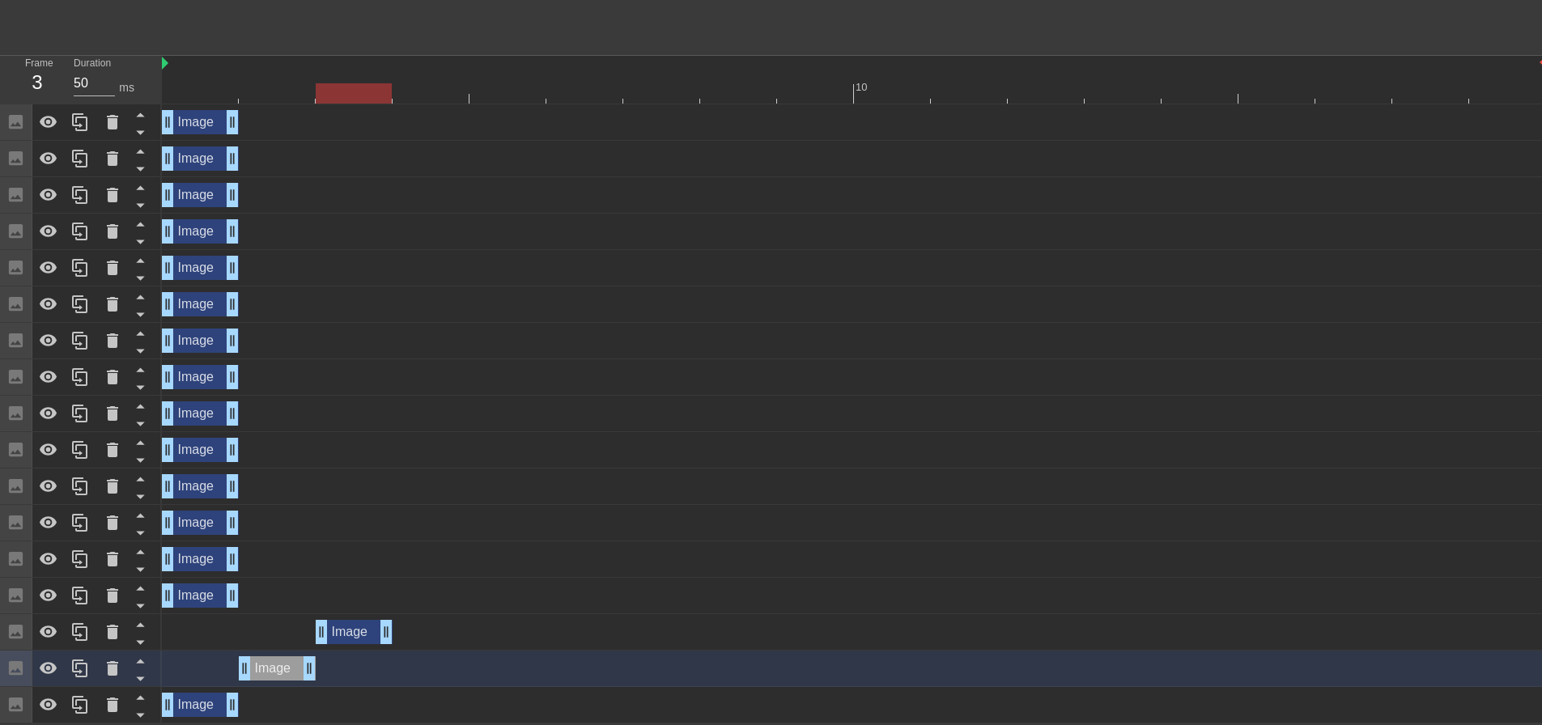
drag, startPoint x: 213, startPoint y: 634, endPoint x: 306, endPoint y: 617, distance: 94.6
click at [401, 643] on div "Image drag_handle drag_handle" at bounding box center [854, 632] width 1384 height 36
drag, startPoint x: 207, startPoint y: 594, endPoint x: 465, endPoint y: 597, distance: 258.3
click at [465, 597] on div "Image drag_handle drag_handle" at bounding box center [431, 596] width 77 height 24
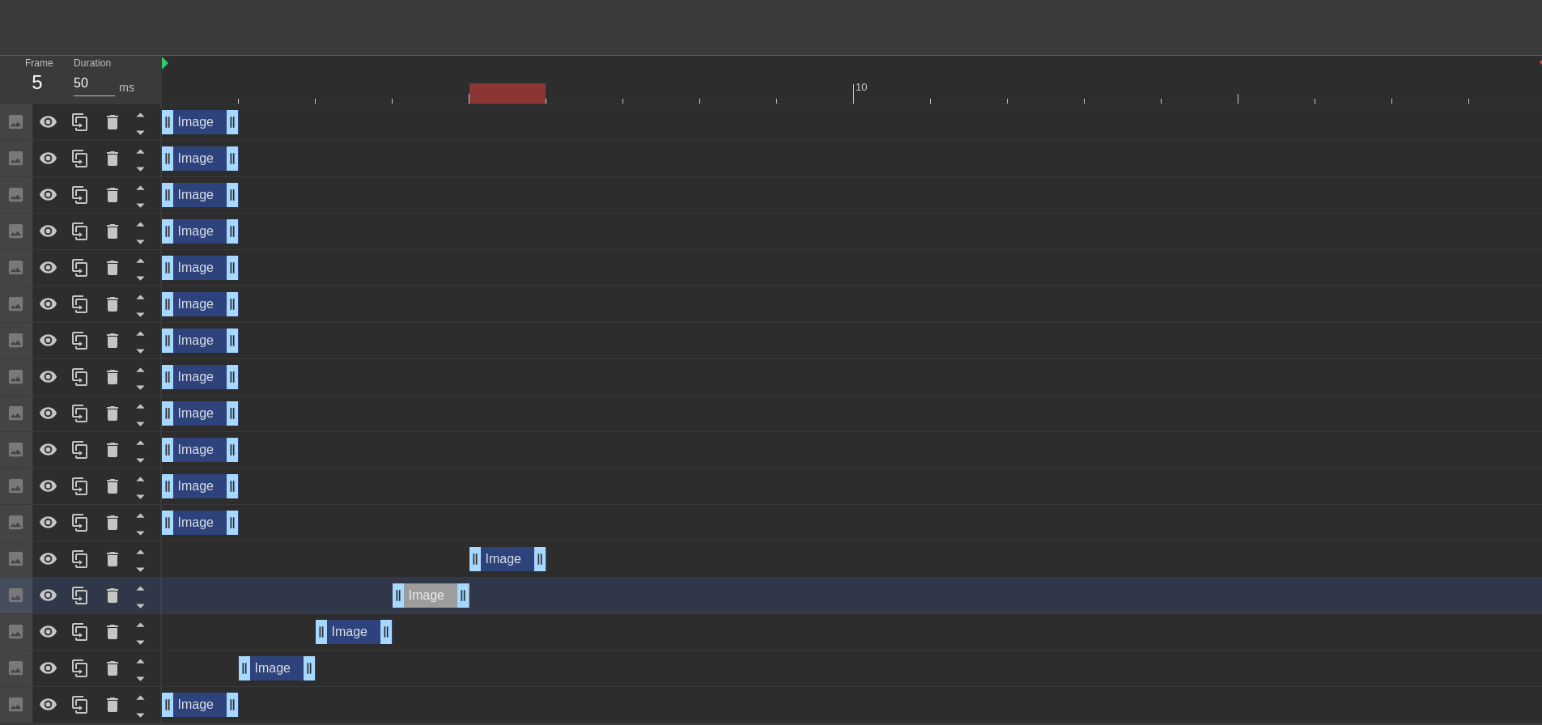
drag, startPoint x: 200, startPoint y: 552, endPoint x: 509, endPoint y: 567, distance: 309.6
click at [509, 567] on div "Image drag_handle drag_handle" at bounding box center [508, 559] width 77 height 24
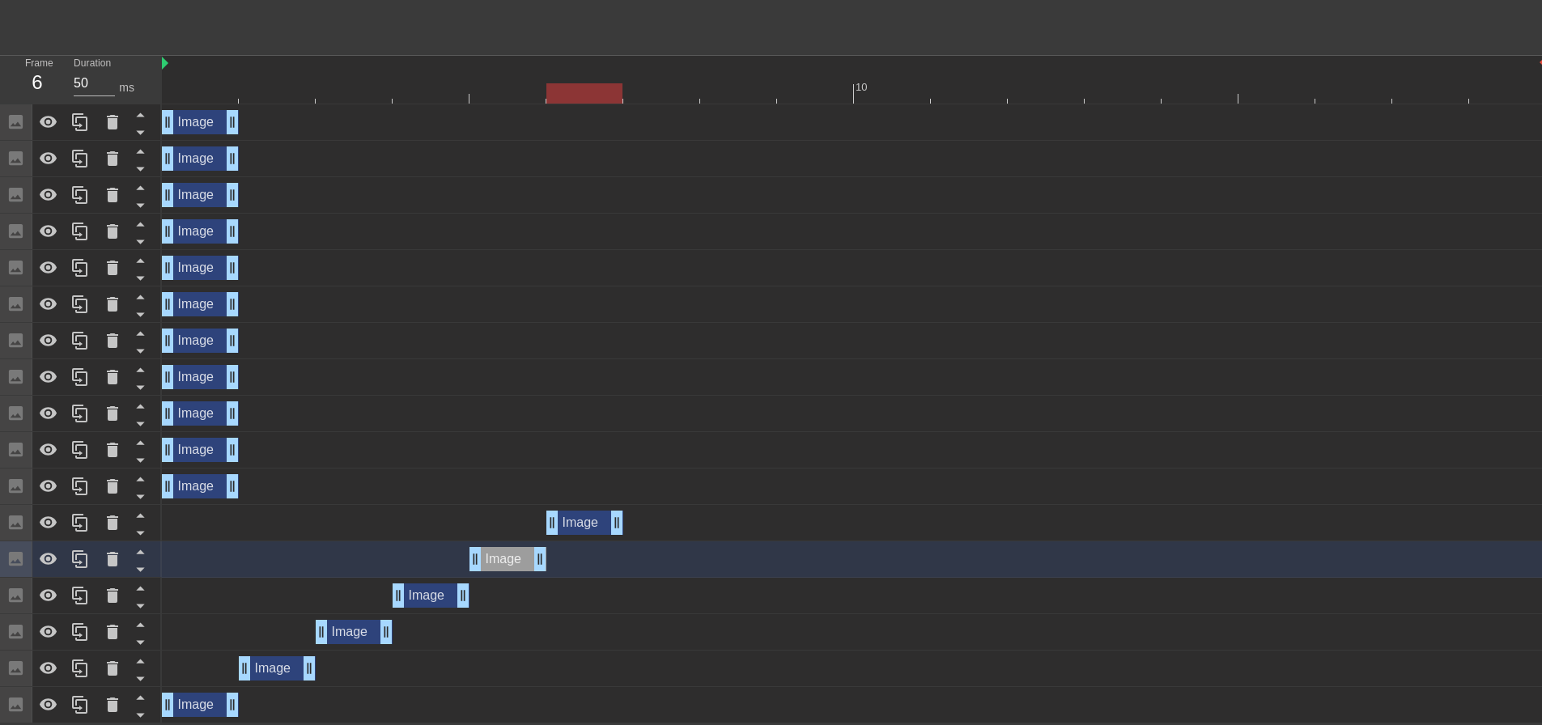
drag, startPoint x: 270, startPoint y: 525, endPoint x: 588, endPoint y: 538, distance: 317.6
click at [588, 538] on div "Image drag_handle drag_handle" at bounding box center [854, 523] width 1384 height 36
drag, startPoint x: 215, startPoint y: 480, endPoint x: 632, endPoint y: 491, distance: 417.9
click at [632, 491] on div "Image drag_handle drag_handle" at bounding box center [661, 486] width 77 height 24
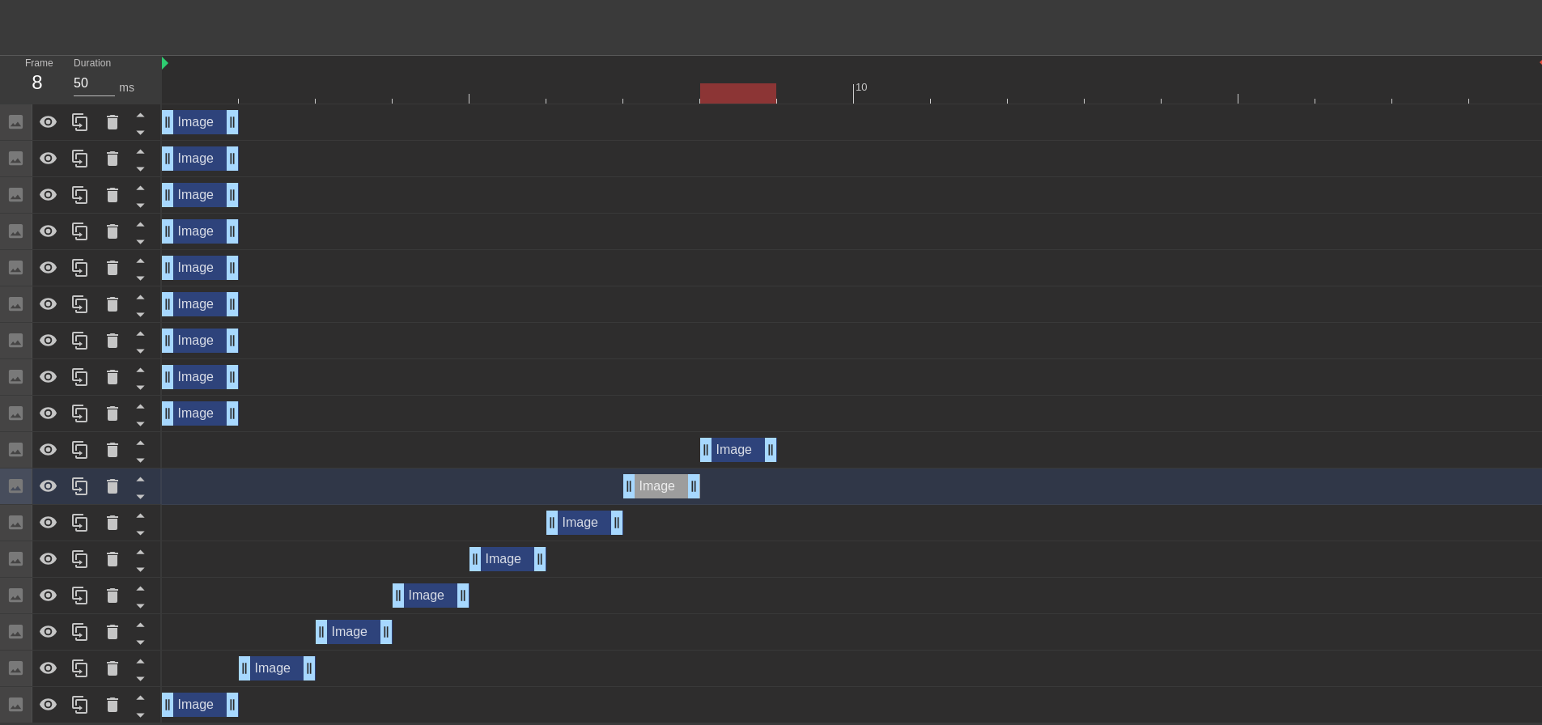
drag, startPoint x: 196, startPoint y: 448, endPoint x: 732, endPoint y: 461, distance: 536.1
click at [733, 462] on div "Image drag_handle drag_handle" at bounding box center [854, 450] width 1384 height 36
drag, startPoint x: 258, startPoint y: 407, endPoint x: 780, endPoint y: 415, distance: 521.4
click at [795, 415] on div "Image drag_handle drag_handle" at bounding box center [815, 414] width 77 height 24
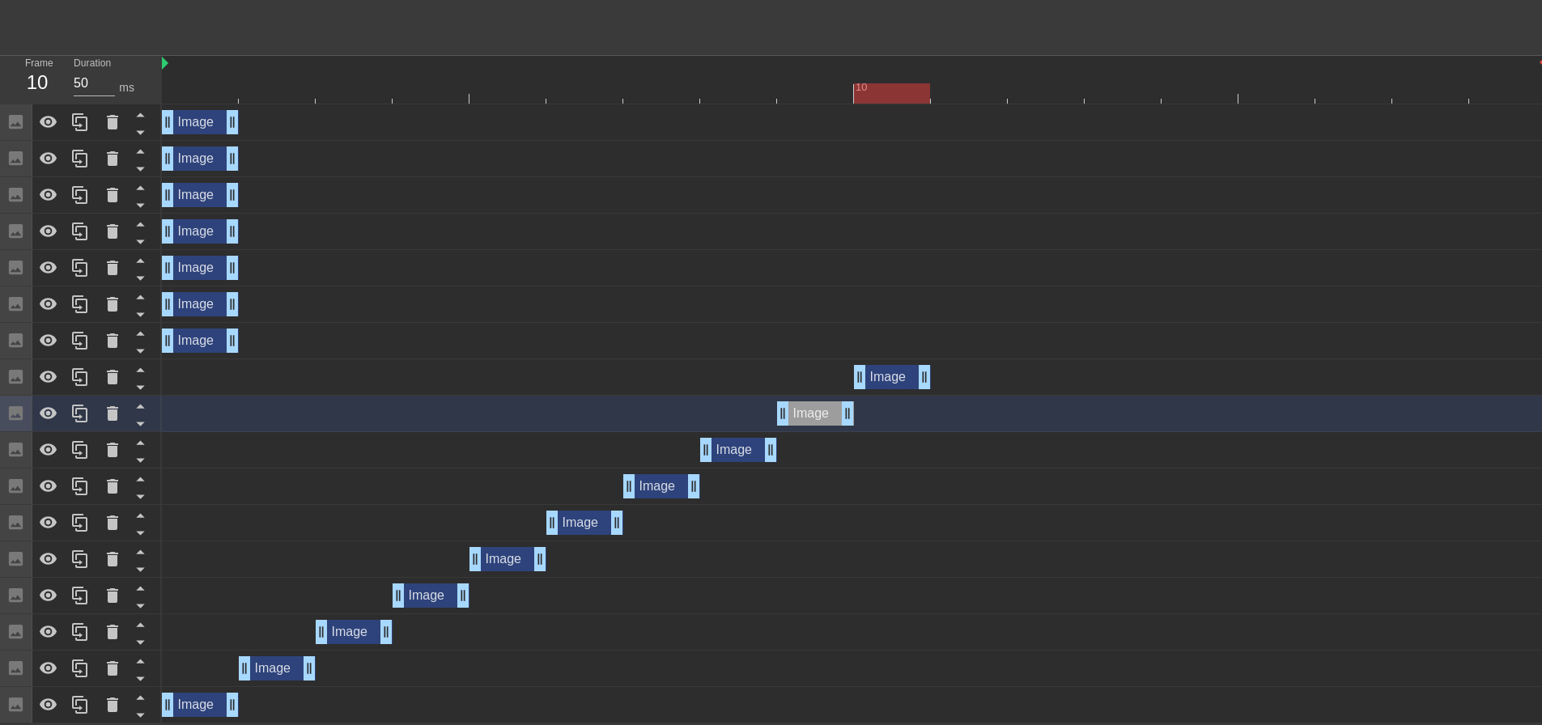
drag, startPoint x: 206, startPoint y: 372, endPoint x: 501, endPoint y: 369, distance: 295.5
click at [882, 383] on div "Image drag_handle drag_handle" at bounding box center [892, 377] width 77 height 24
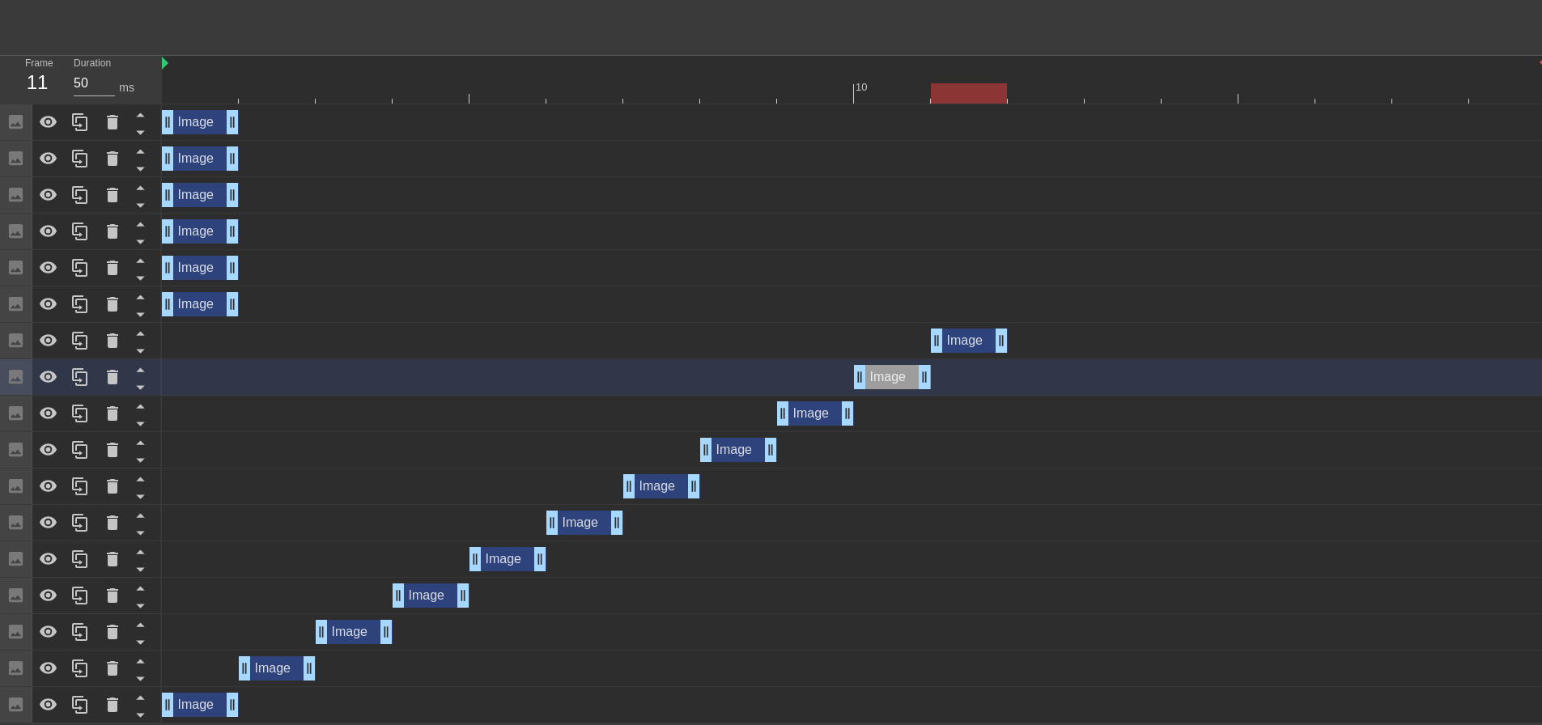
drag, startPoint x: 200, startPoint y: 342, endPoint x: 542, endPoint y: 333, distance: 341.7
click at [963, 342] on div "Image drag_handle drag_handle" at bounding box center [969, 341] width 77 height 24
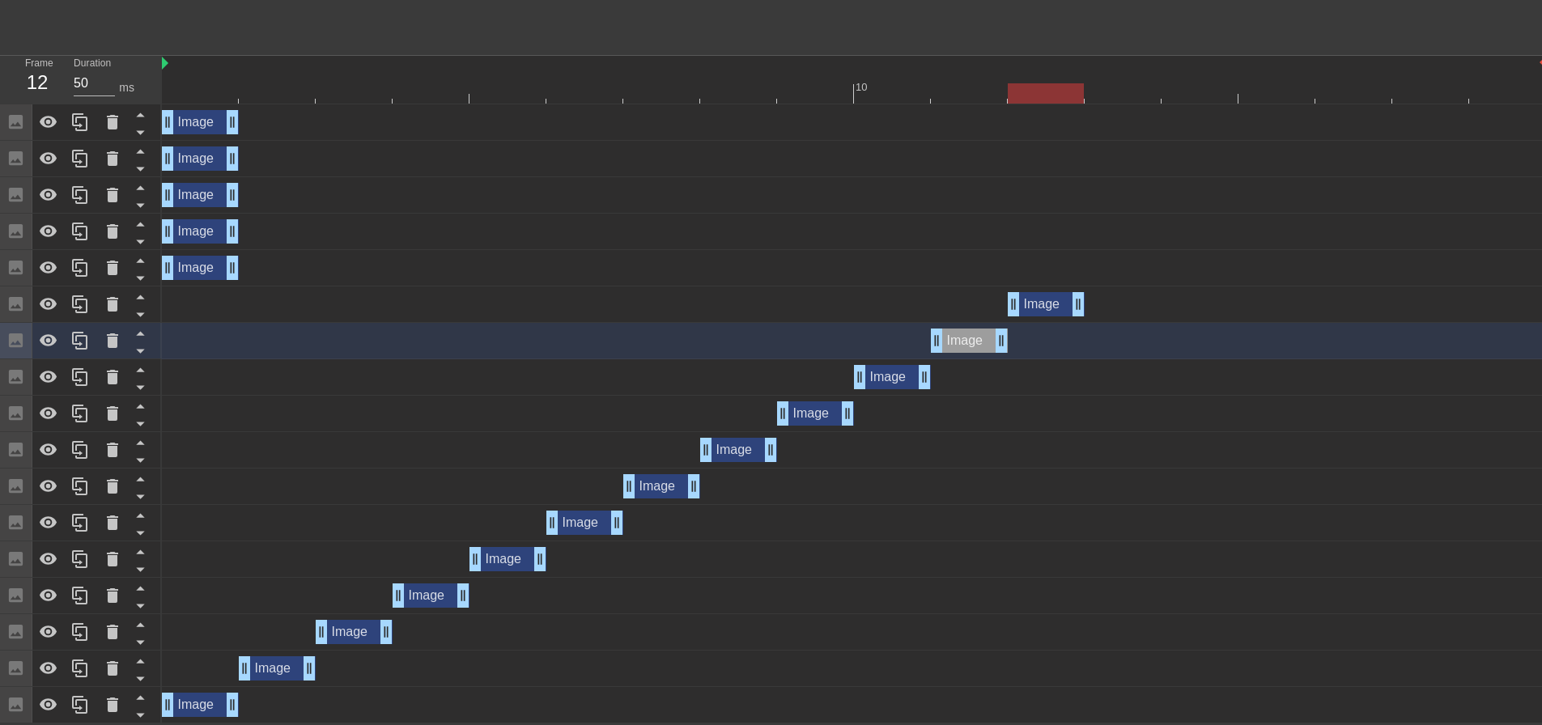
drag, startPoint x: 194, startPoint y: 307, endPoint x: 1022, endPoint y: 327, distance: 828.4
click at [1022, 327] on div "Image drag_handle drag_handle Image drag_handle drag_handle Image drag_handle d…" at bounding box center [852, 413] width 1380 height 619
drag, startPoint x: 219, startPoint y: 269, endPoint x: 1098, endPoint y: 281, distance: 879.3
click at [1105, 281] on div "Image drag_handle drag_handle" at bounding box center [854, 268] width 1384 height 36
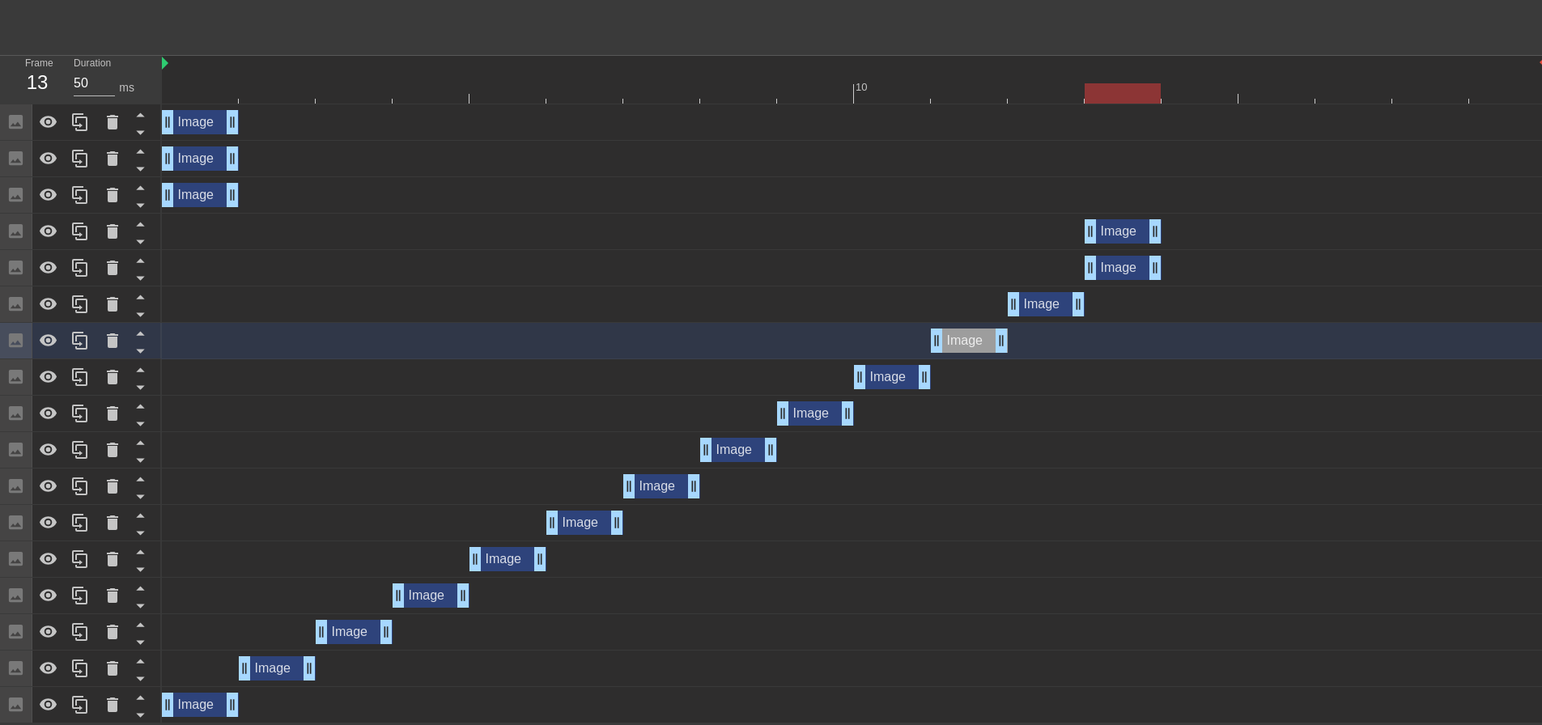
drag, startPoint x: 239, startPoint y: 234, endPoint x: 1181, endPoint y: 231, distance: 942.3
click at [1179, 231] on div "Image drag_handle drag_handle" at bounding box center [854, 231] width 1384 height 24
drag, startPoint x: 1120, startPoint y: 235, endPoint x: 1167, endPoint y: 227, distance: 46.8
click at [1167, 227] on div "Image drag_handle drag_handle" at bounding box center [1200, 231] width 77 height 24
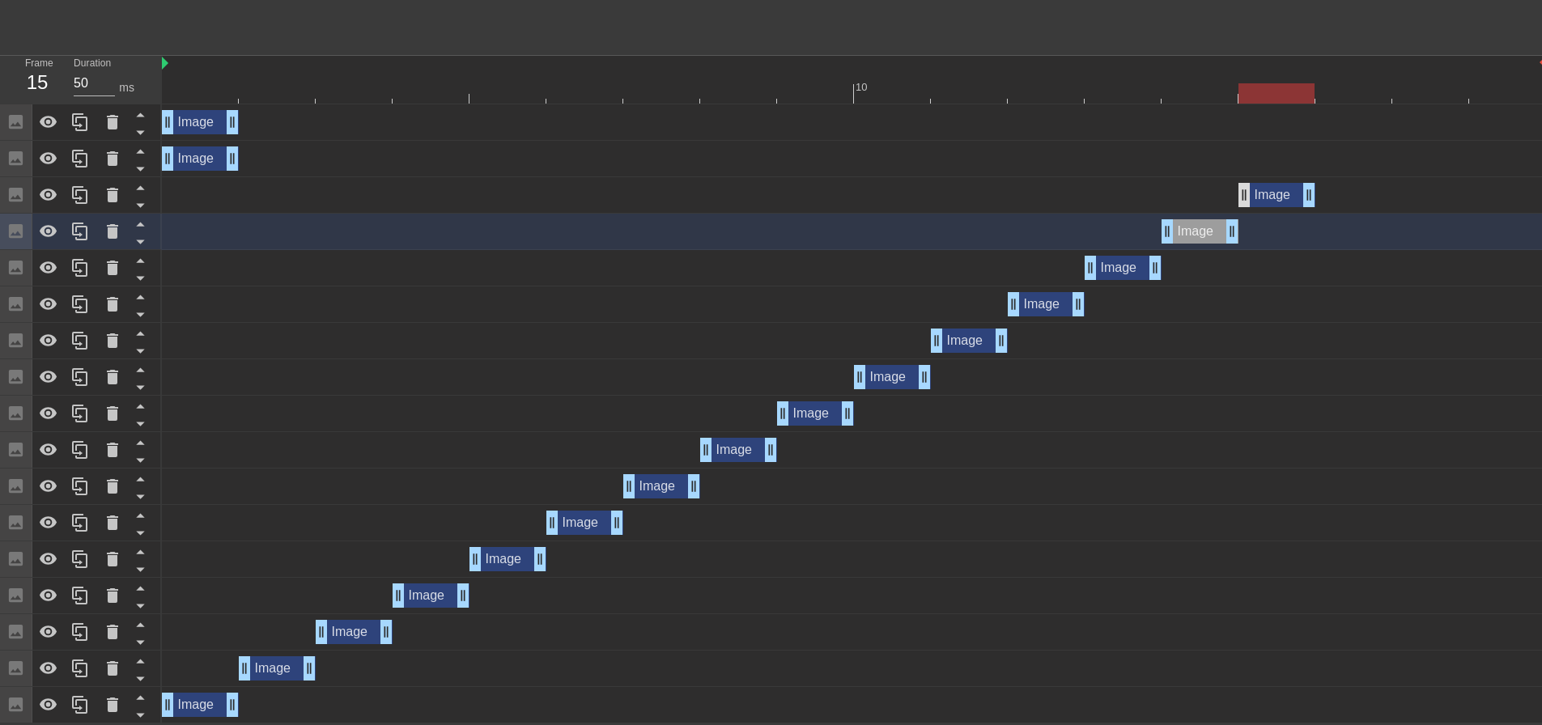
drag, startPoint x: 485, startPoint y: 205, endPoint x: 1250, endPoint y: 200, distance: 765.0
click at [1250, 200] on div "Image drag_handle drag_handle" at bounding box center [1277, 195] width 77 height 24
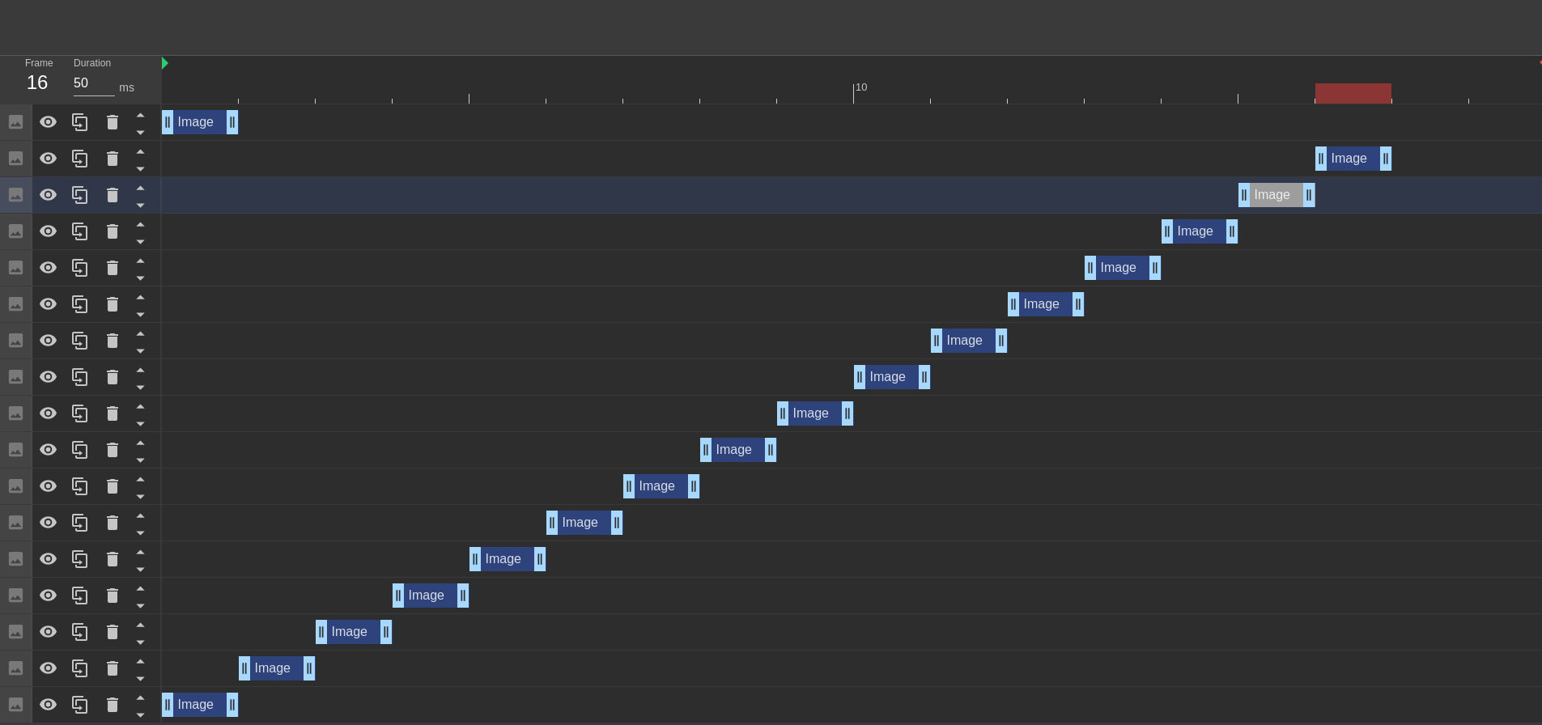
drag, startPoint x: 210, startPoint y: 160, endPoint x: 1355, endPoint y: 189, distance: 1145.9
click at [1355, 189] on div "Image drag_handle drag_handle Image drag_handle drag_handle Image drag_handle d…" at bounding box center [852, 413] width 1380 height 619
drag, startPoint x: 486, startPoint y: 130, endPoint x: 1418, endPoint y: 133, distance: 932.6
click at [1418, 133] on div "Image drag_handle drag_handle" at bounding box center [854, 122] width 1384 height 36
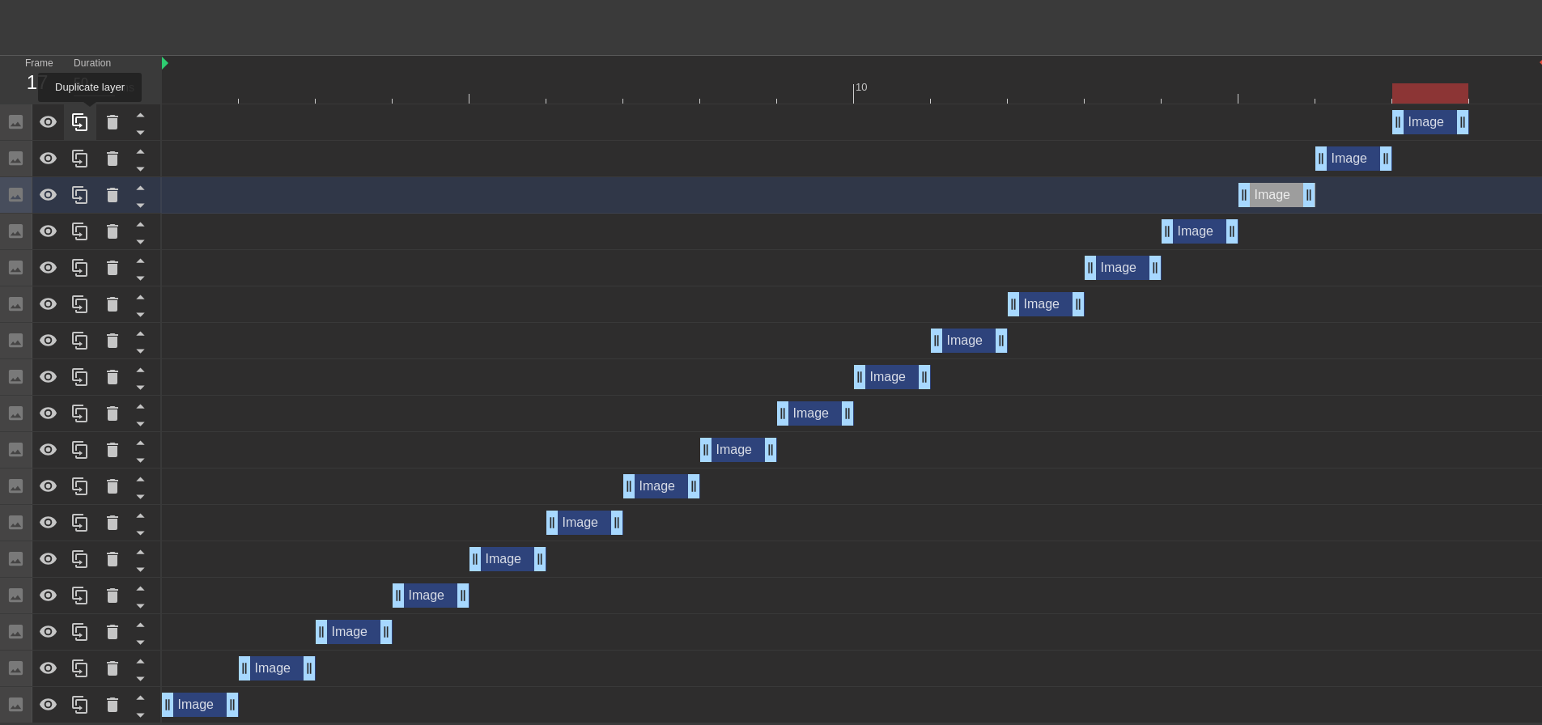
click at [90, 113] on div at bounding box center [80, 122] width 32 height 36
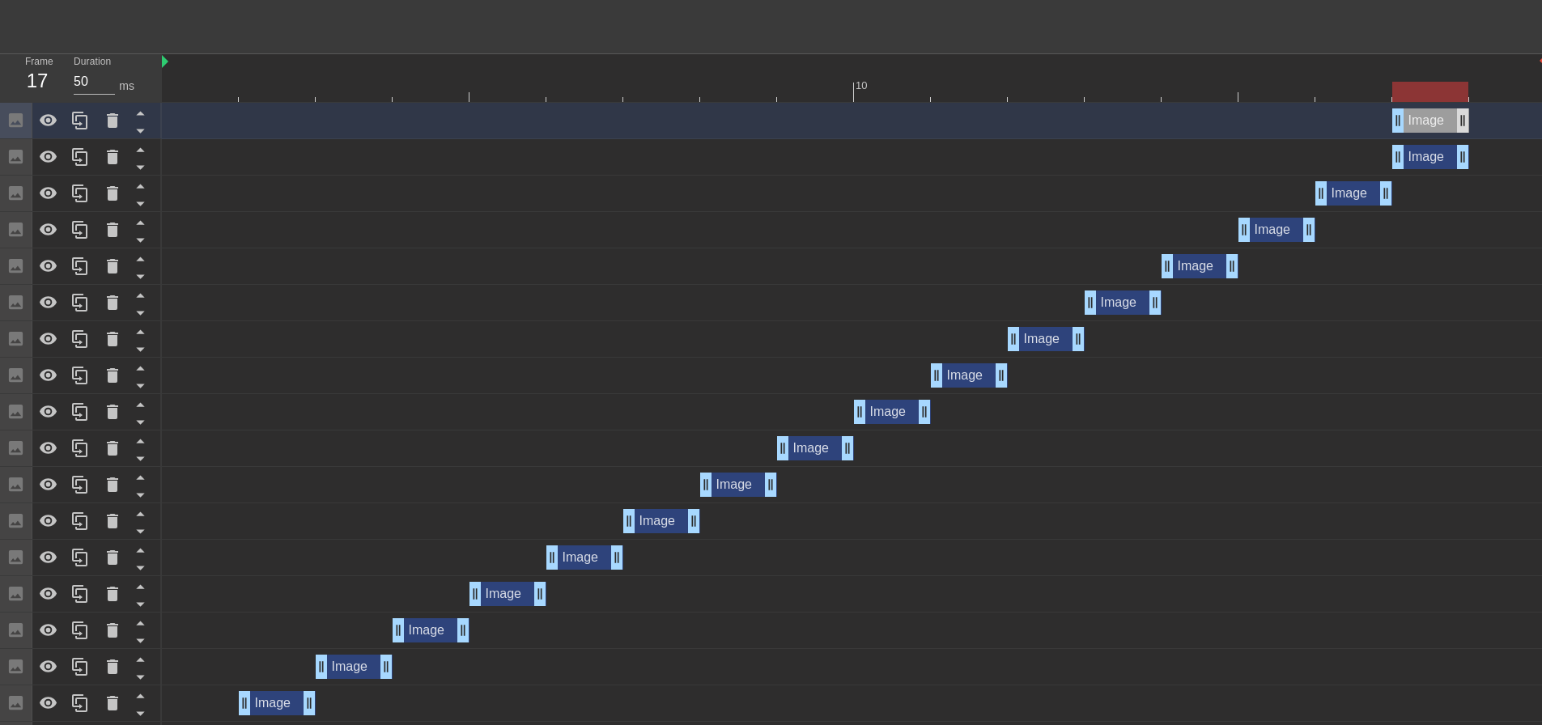
drag, startPoint x: 1429, startPoint y: 128, endPoint x: 1537, endPoint y: 131, distance: 108.5
click at [1469, 131] on div "Image drag_handle drag_handle" at bounding box center [1430, 120] width 77 height 24
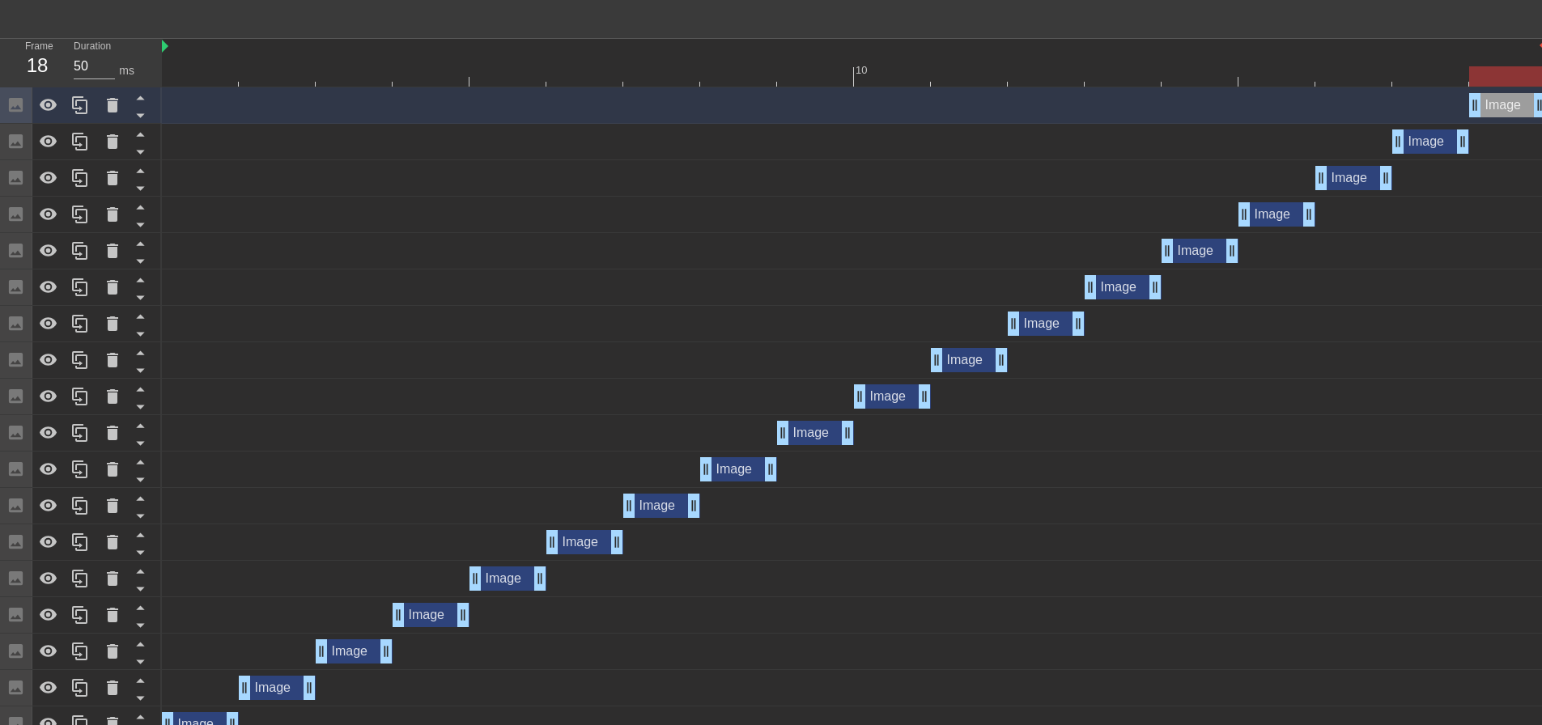
scroll to position [542, 0]
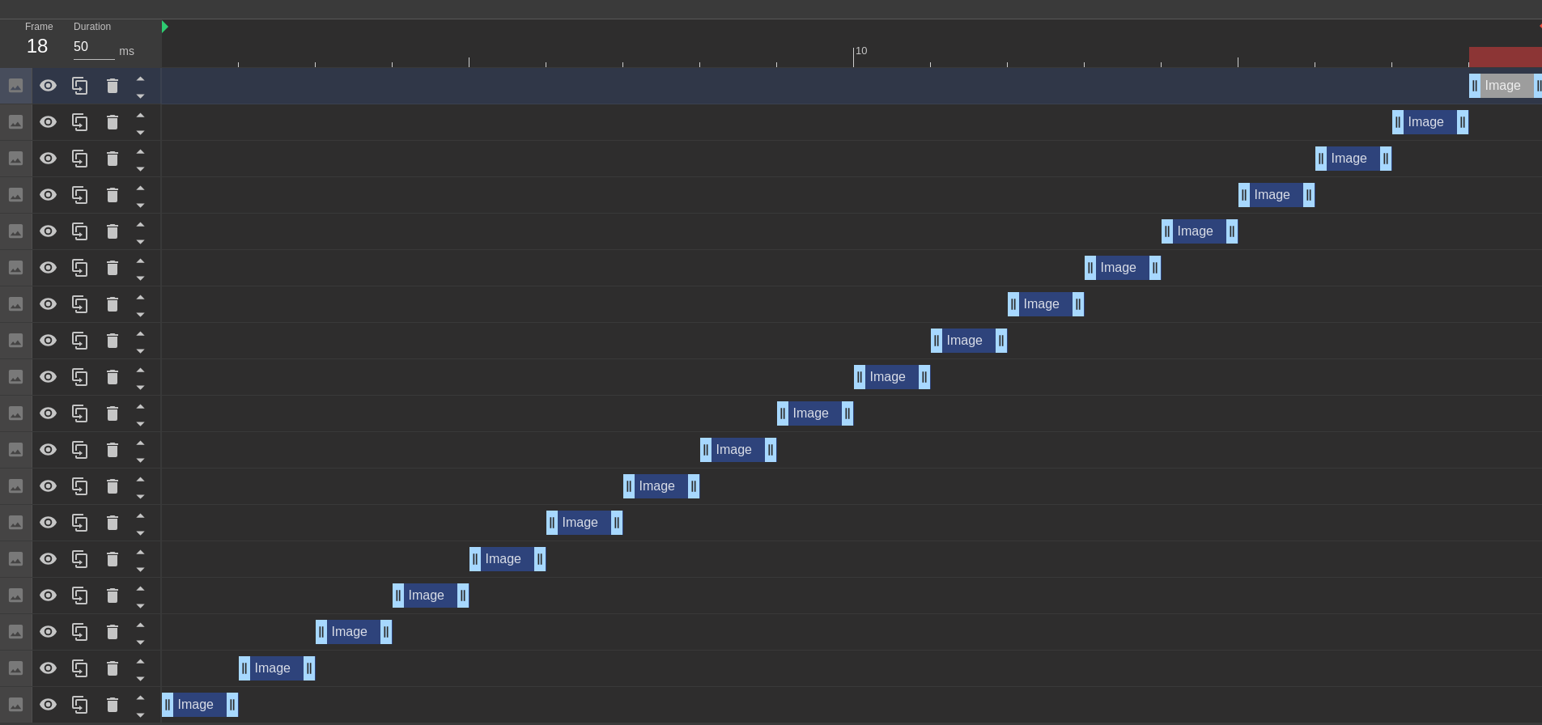
click at [187, 702] on div "Image drag_handle drag_handle" at bounding box center [200, 705] width 77 height 24
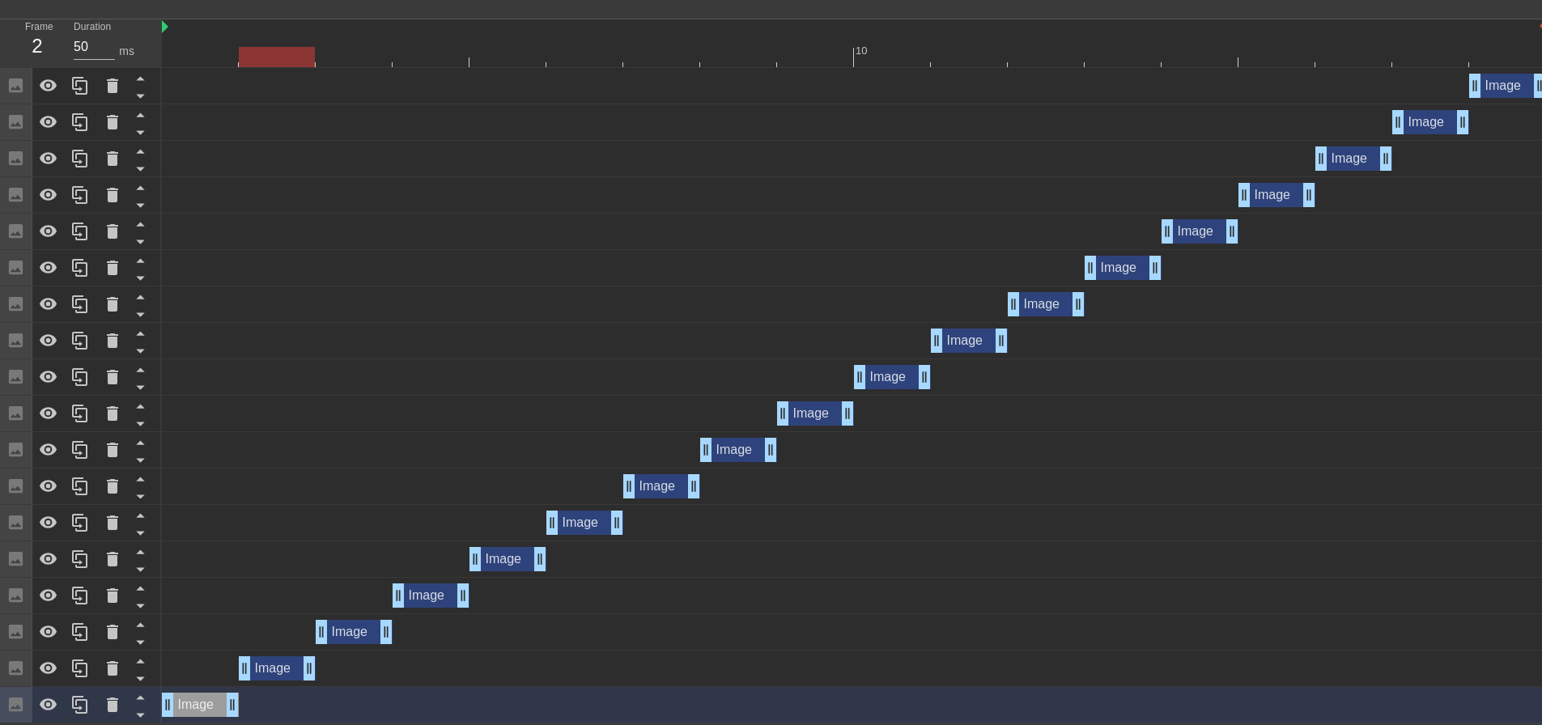
click at [269, 662] on div "Image drag_handle drag_handle" at bounding box center [277, 669] width 77 height 24
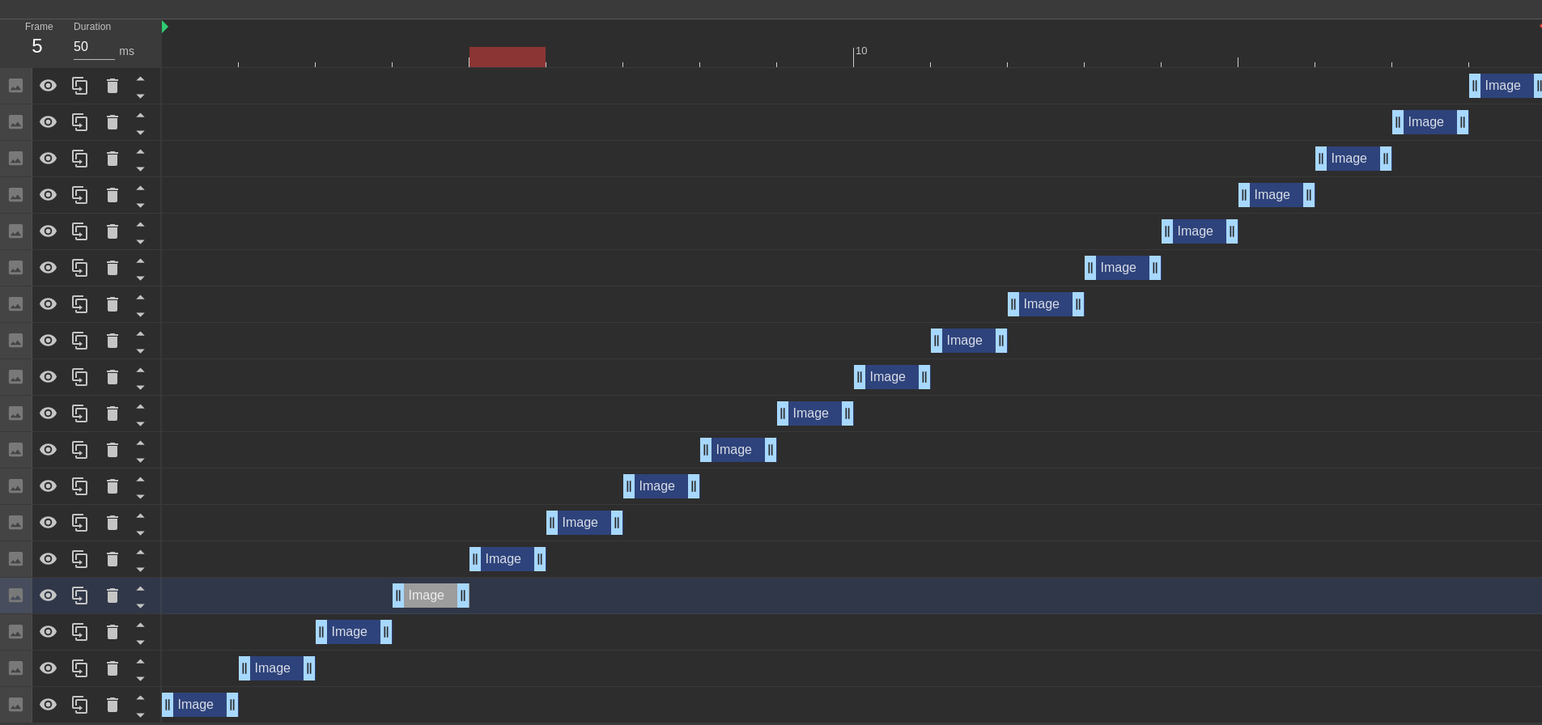
click at [491, 563] on div "Image drag_handle drag_handle" at bounding box center [508, 559] width 77 height 24
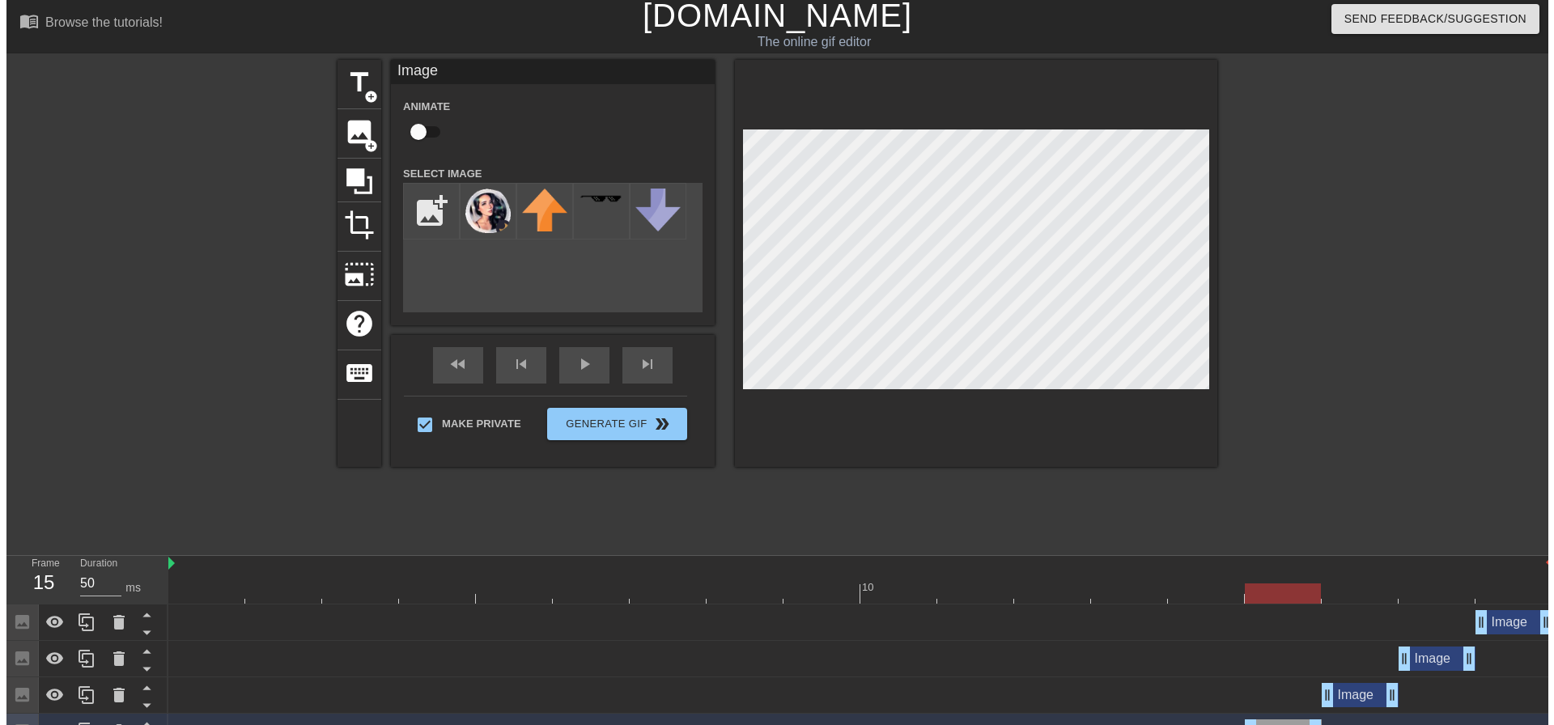
scroll to position [0, 0]
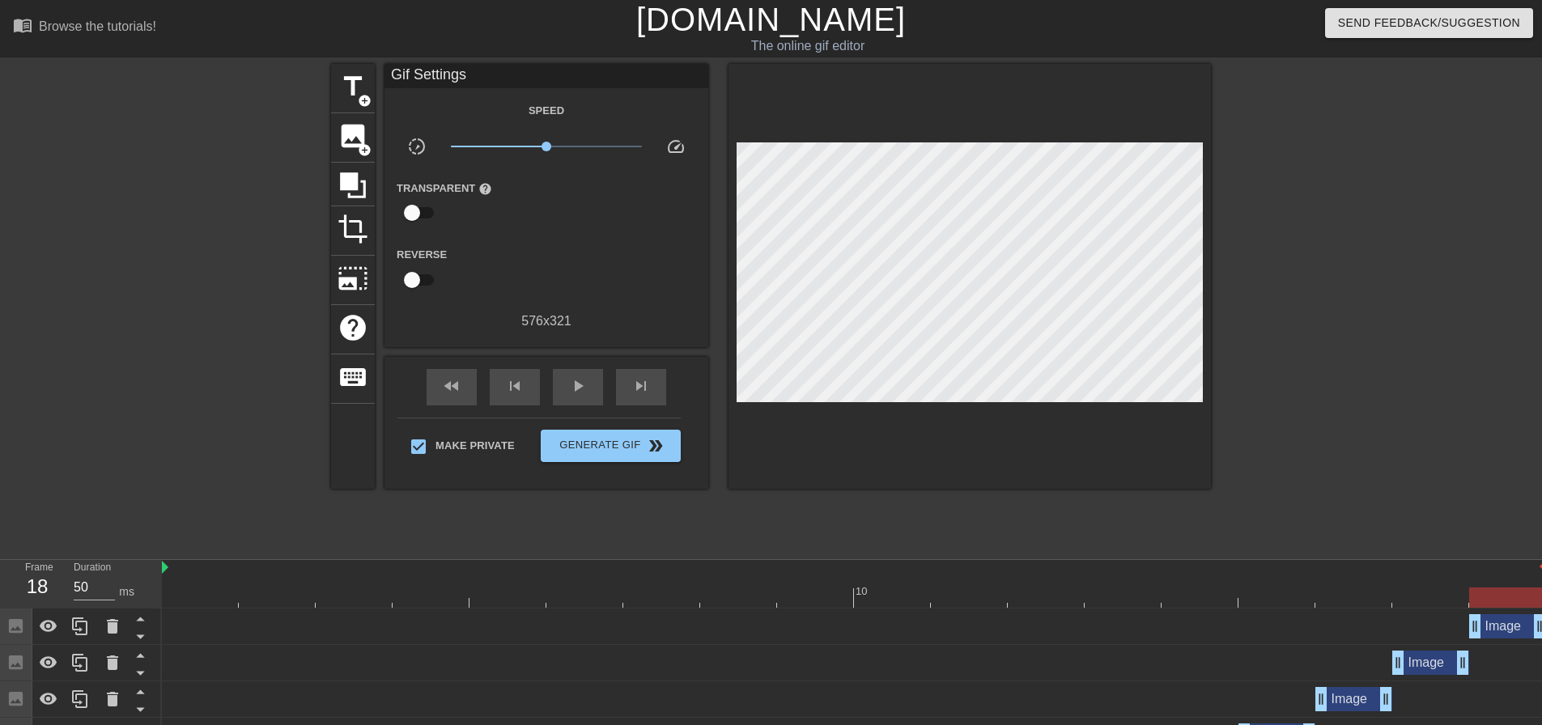
click at [1388, 492] on div at bounding box center [1352, 307] width 243 height 486
click at [619, 436] on span "Generate Gif double_arrow" at bounding box center [610, 445] width 127 height 19
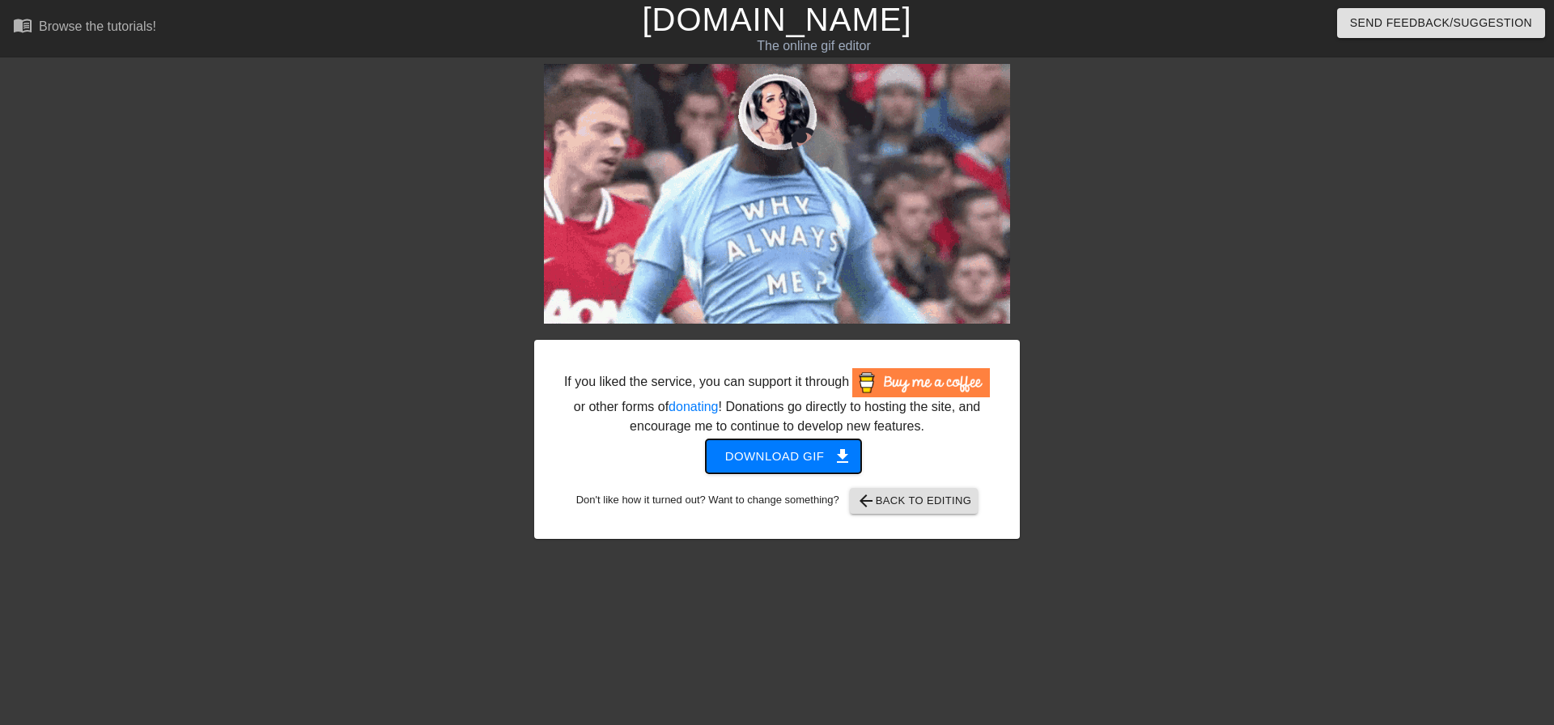
click at [776, 444] on button "Download gif get_app" at bounding box center [784, 457] width 156 height 34
